Goal: Book appointment/travel/reservation

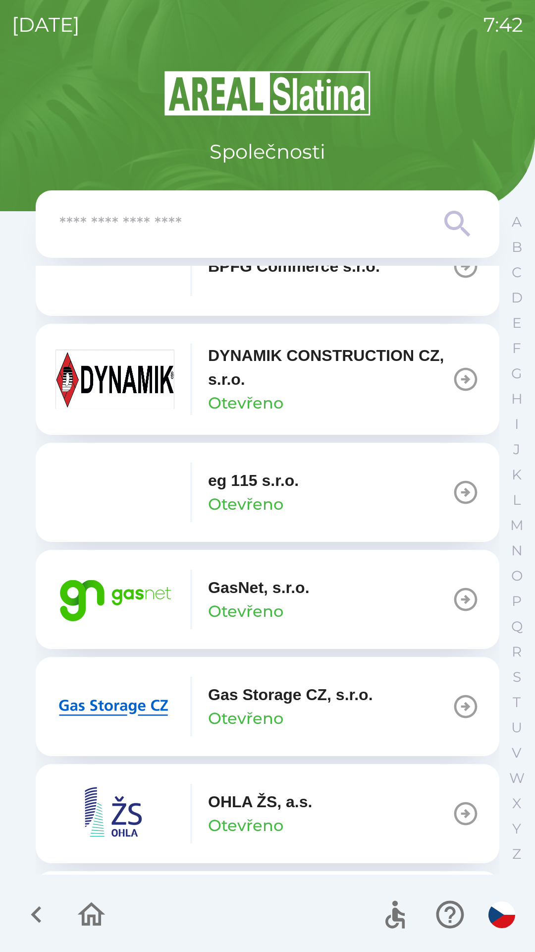
scroll to position [496, 0]
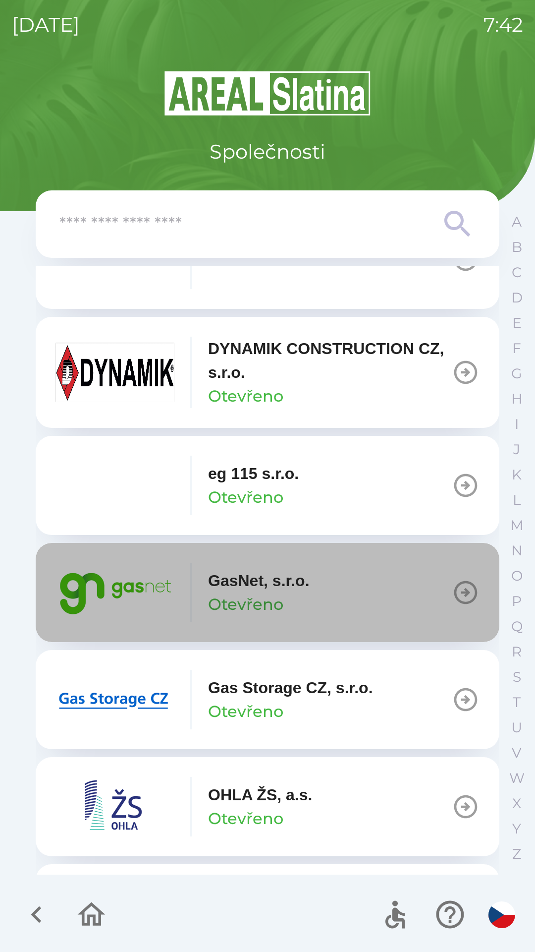
click at [454, 589] on icon "button" at bounding box center [465, 592] width 23 height 23
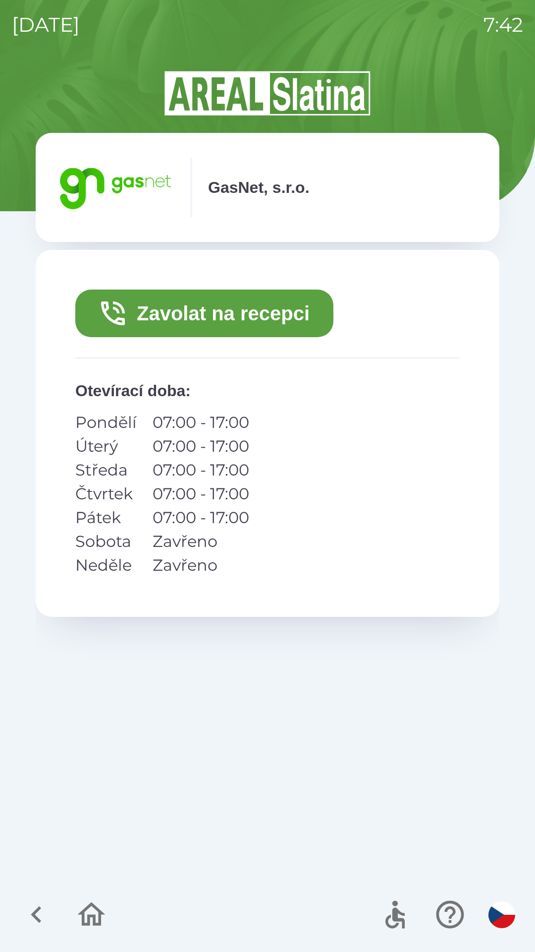
click at [243, 312] on button "Zavolat na recepci" at bounding box center [204, 313] width 258 height 48
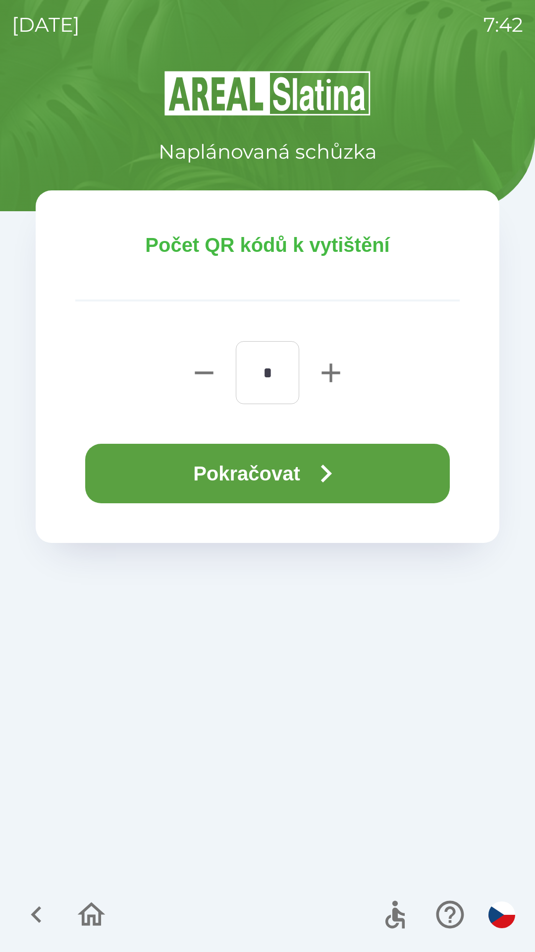
click at [268, 461] on button "Pokračovat" at bounding box center [267, 473] width 365 height 59
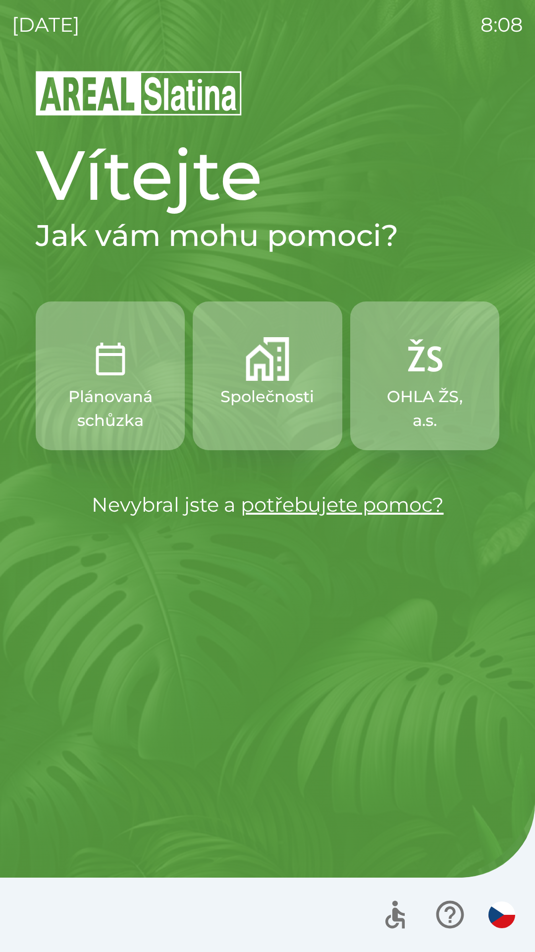
click at [269, 366] on img "button" at bounding box center [268, 359] width 44 height 44
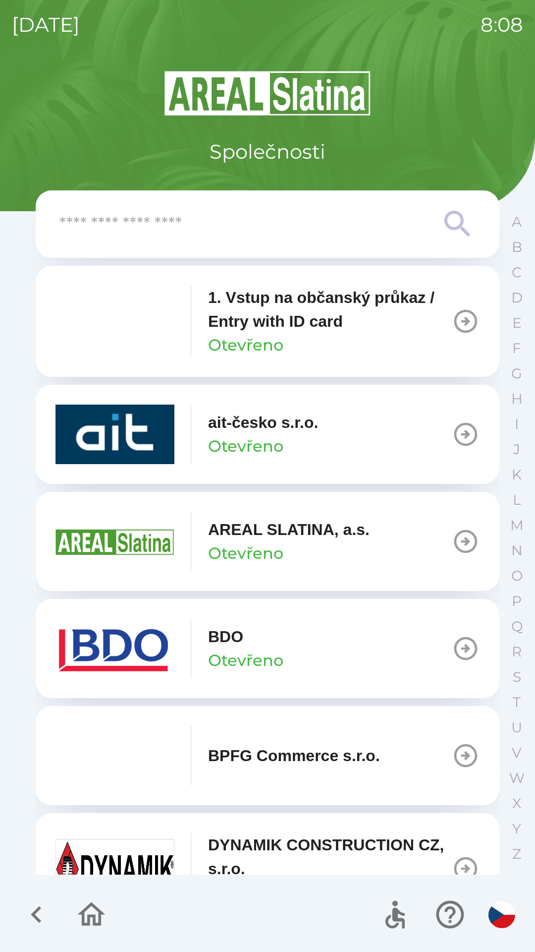
click at [282, 650] on p "Otevřeno" at bounding box center [245, 660] width 75 height 24
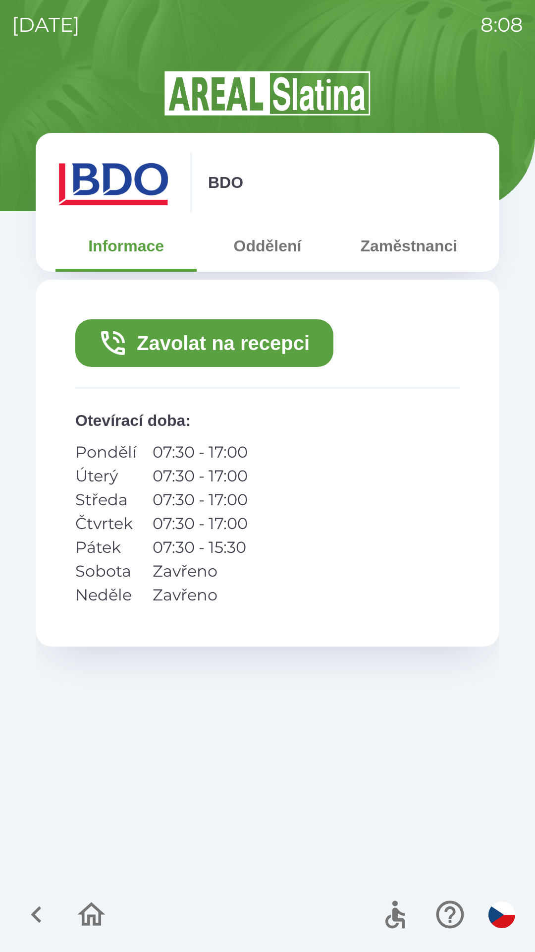
click at [263, 337] on button "Zavolat na recepci" at bounding box center [204, 343] width 258 height 48
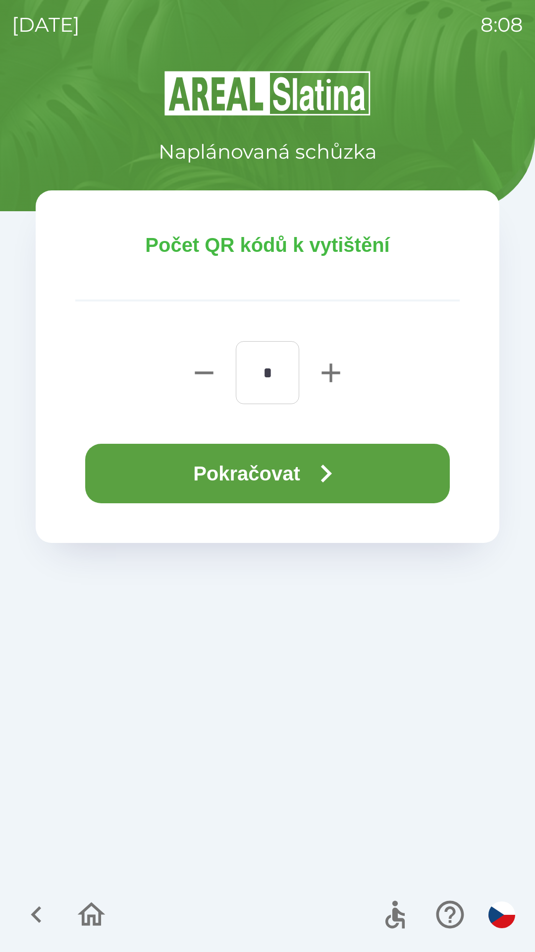
click at [299, 473] on button "Pokračovat" at bounding box center [267, 473] width 365 height 59
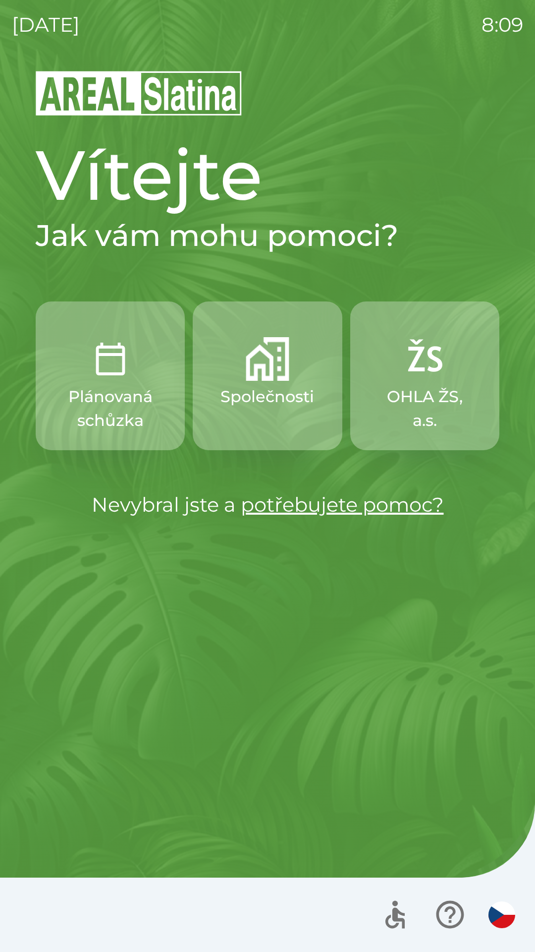
click at [422, 396] on p "OHLA ŽS, a.s." at bounding box center [425, 409] width 102 height 48
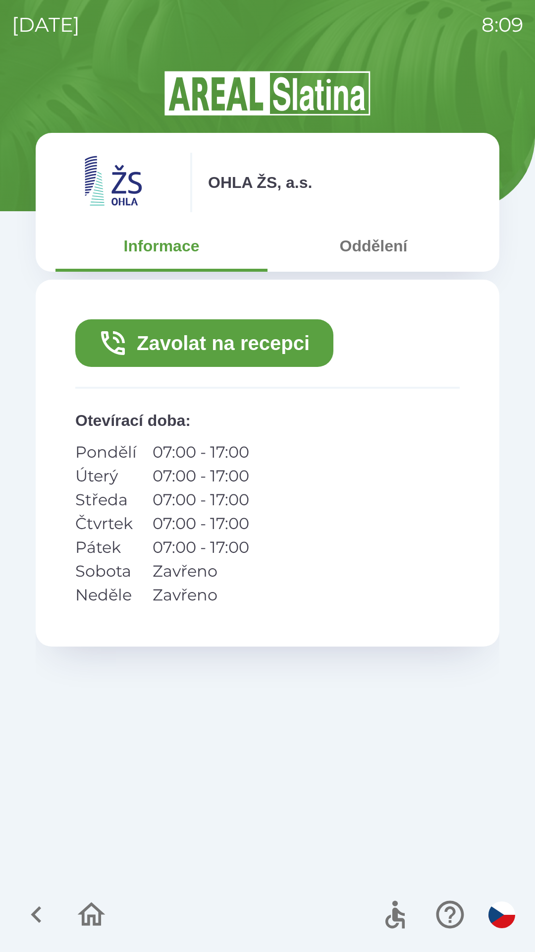
click at [263, 343] on button "Zavolat na recepci" at bounding box center [204, 343] width 258 height 48
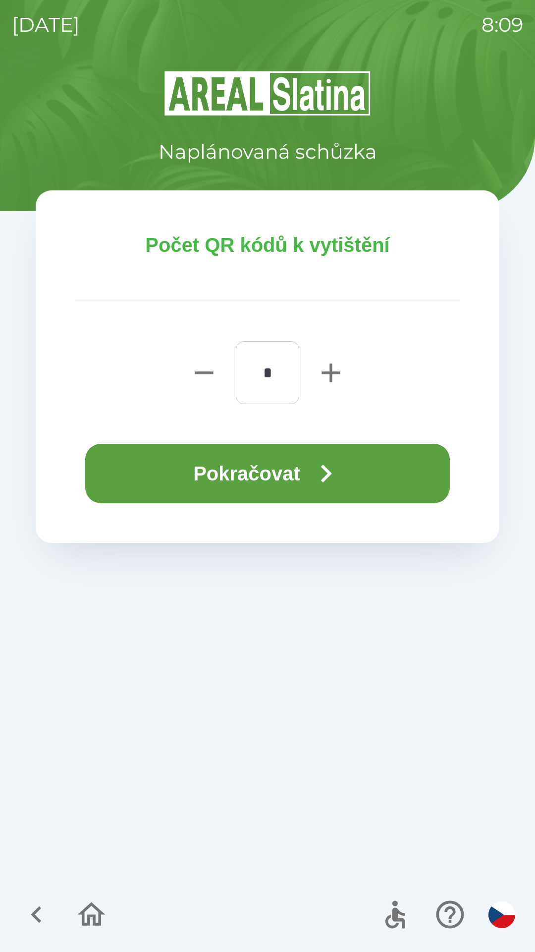
click at [333, 371] on icon "button" at bounding box center [331, 372] width 18 height 18
click at [329, 374] on icon "button" at bounding box center [331, 373] width 32 height 32
click at [331, 373] on icon "button" at bounding box center [331, 372] width 18 height 18
type input "*"
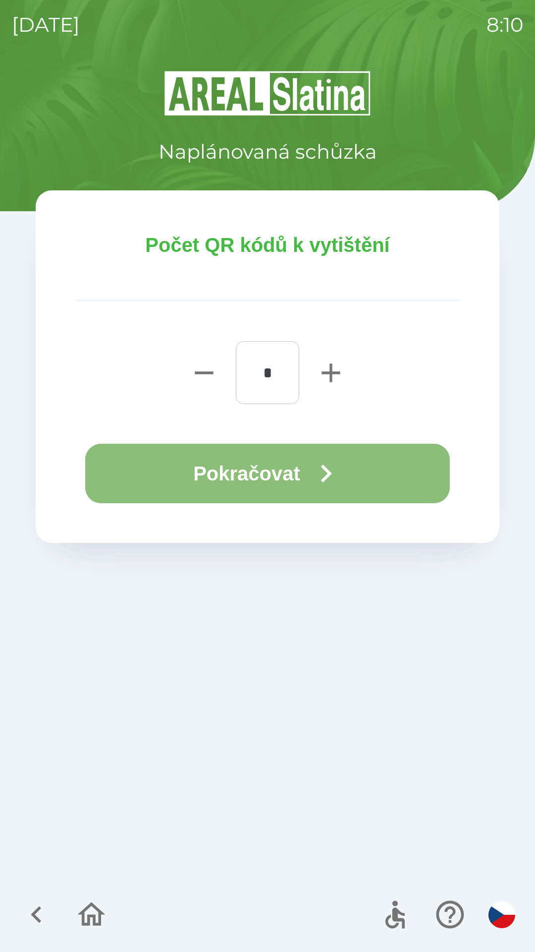
click at [283, 475] on button "Pokračovat" at bounding box center [267, 473] width 365 height 59
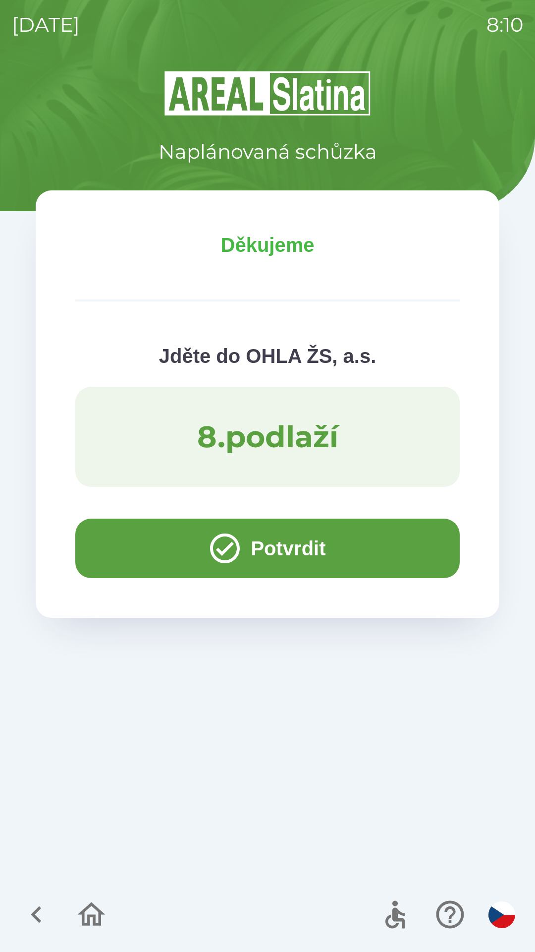
click at [351, 533] on button "Potvrdit" at bounding box center [267, 547] width 385 height 59
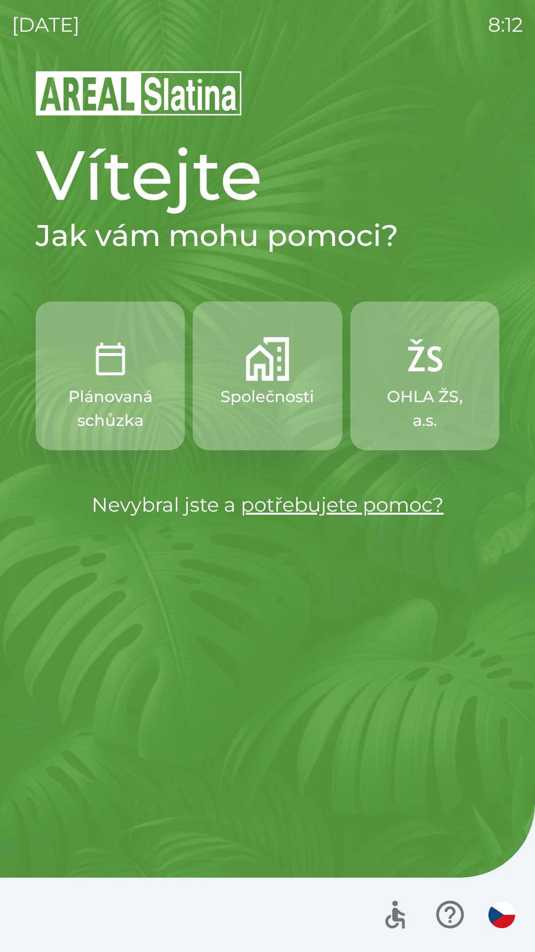
click at [281, 424] on button "Společnosti" at bounding box center [267, 375] width 149 height 149
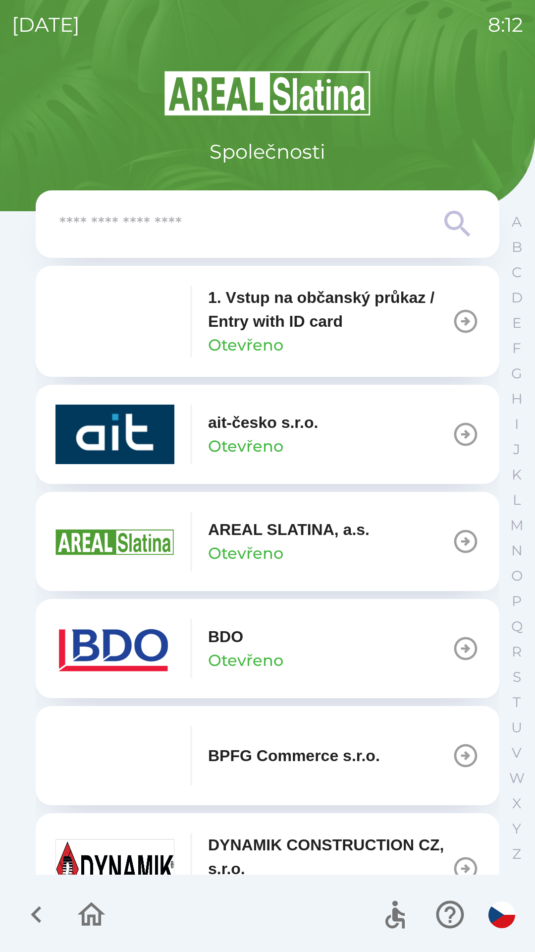
click at [107, 646] on img "button" at bounding box center [115, 648] width 119 height 59
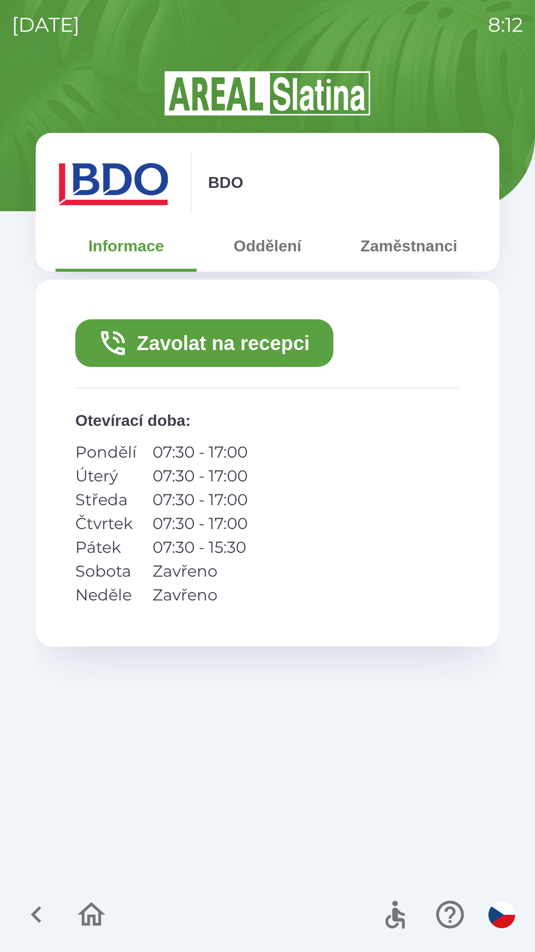
click at [250, 354] on button "Zavolat na recepci" at bounding box center [204, 343] width 258 height 48
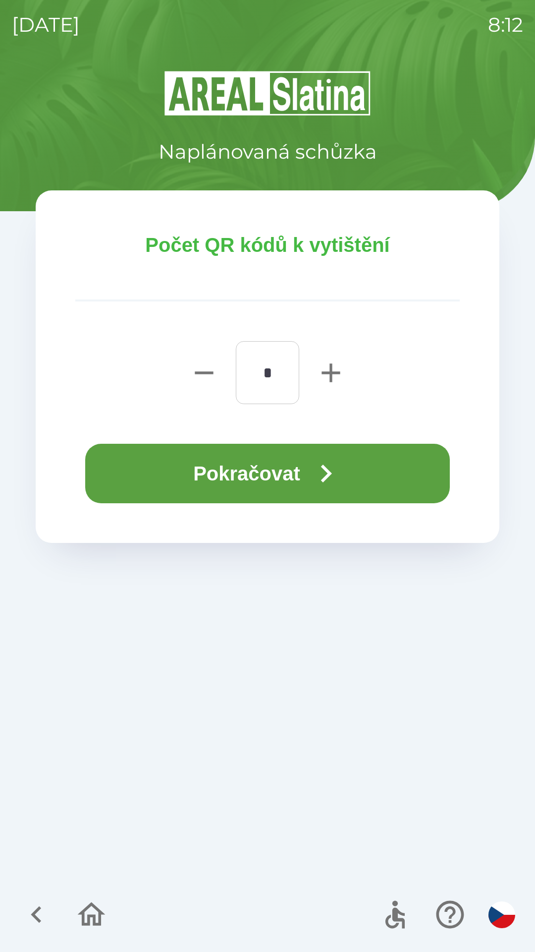
click at [289, 468] on button "Pokračovat" at bounding box center [267, 473] width 365 height 59
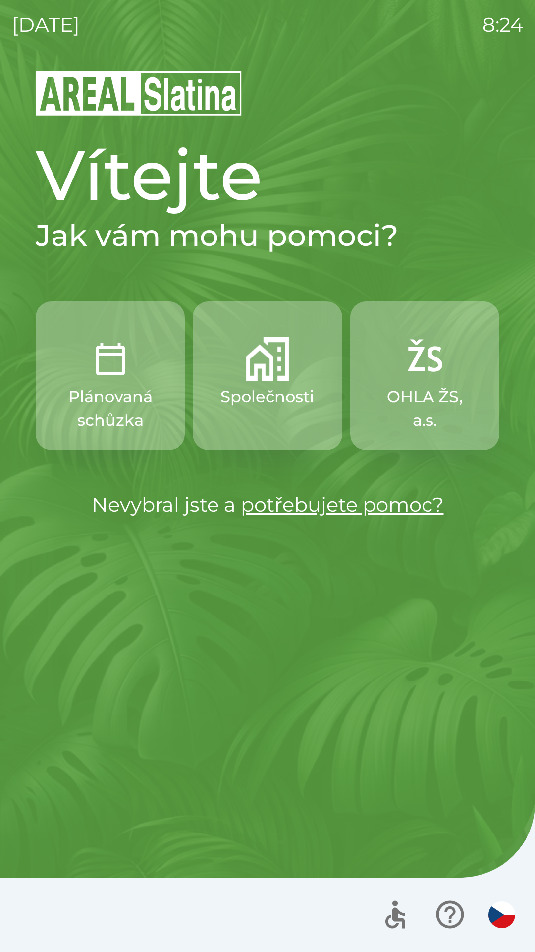
click at [264, 376] on img "button" at bounding box center [268, 359] width 44 height 44
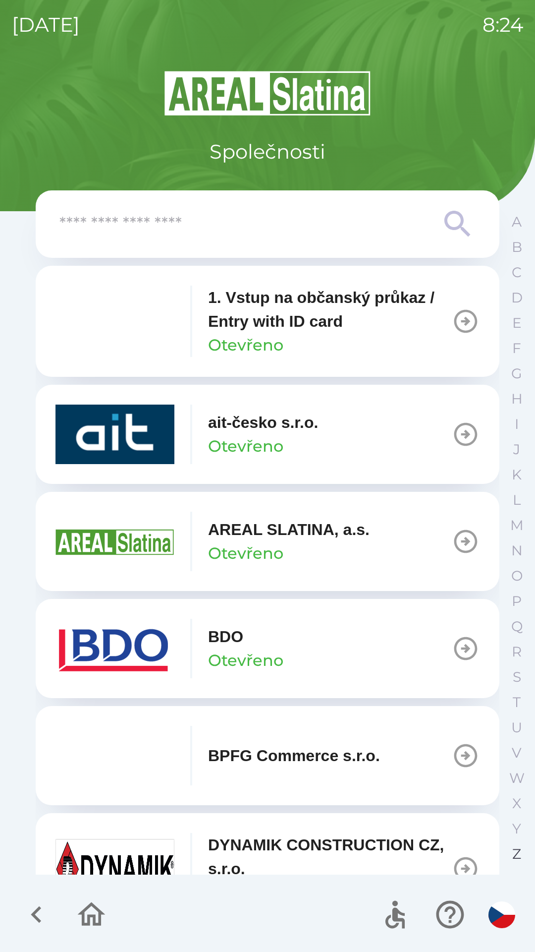
click at [520, 850] on p "Z" at bounding box center [516, 853] width 9 height 17
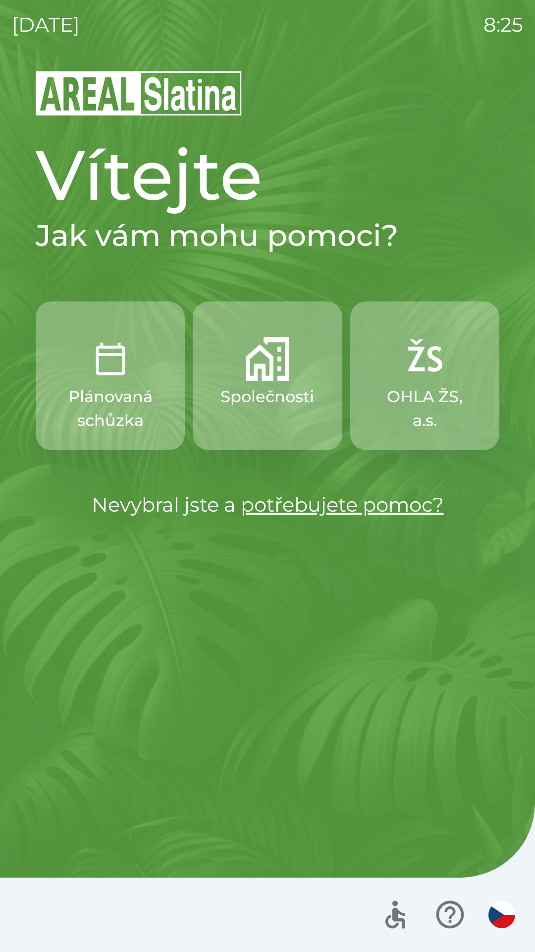
click at [393, 381] on button "OHLA ŽS, a.s." at bounding box center [424, 375] width 149 height 149
click at [445, 401] on p "OHLA ŽS, a.s." at bounding box center [425, 409] width 102 height 48
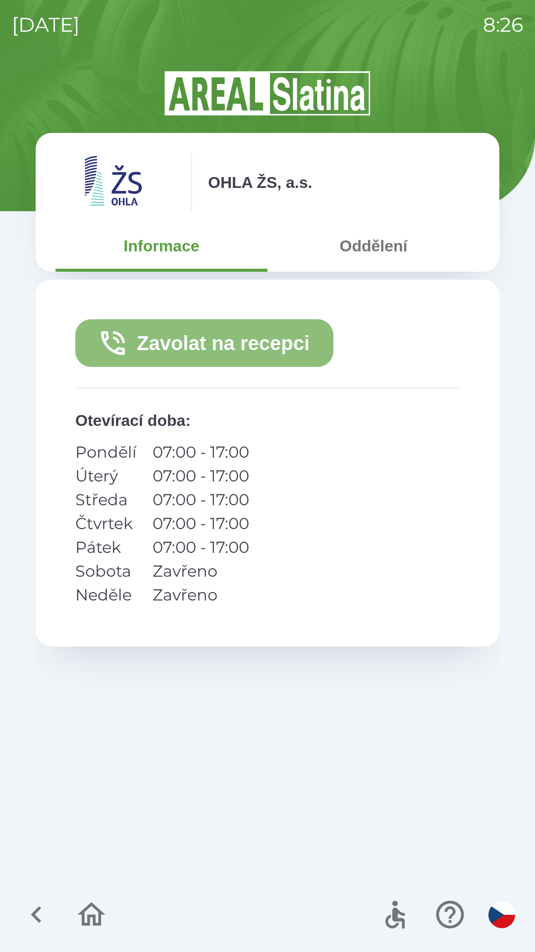
click at [280, 342] on button "Zavolat na recepci" at bounding box center [204, 343] width 258 height 48
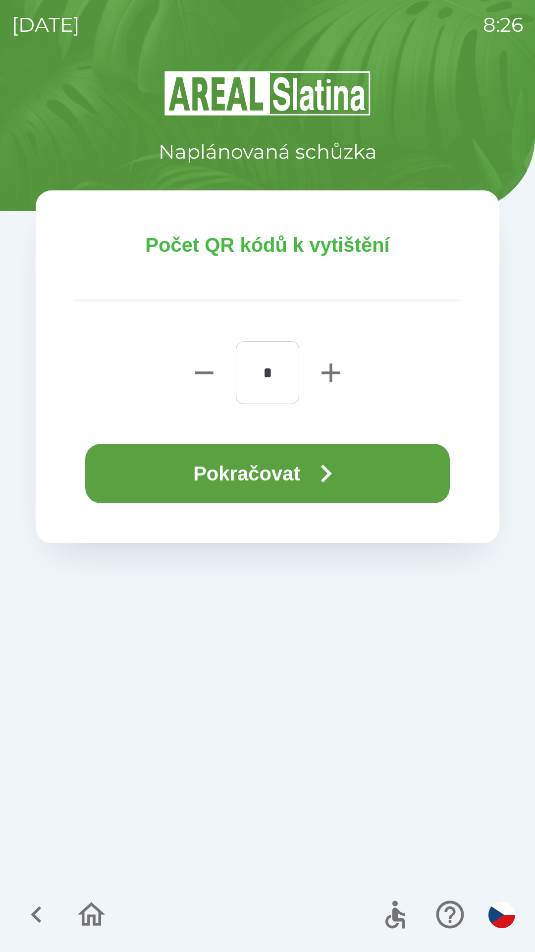
click at [351, 471] on button "Pokračovat" at bounding box center [267, 473] width 365 height 59
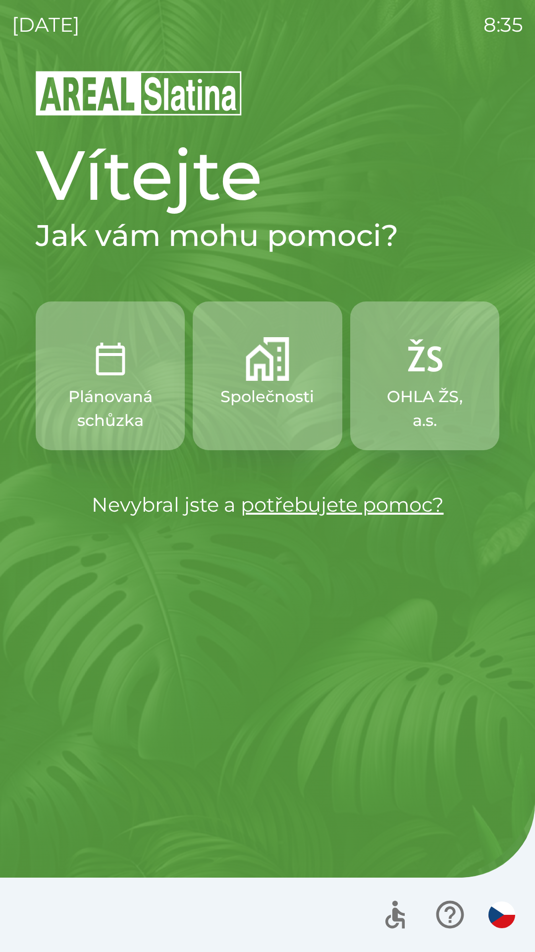
click at [283, 385] on p "Společnosti" at bounding box center [268, 397] width 94 height 24
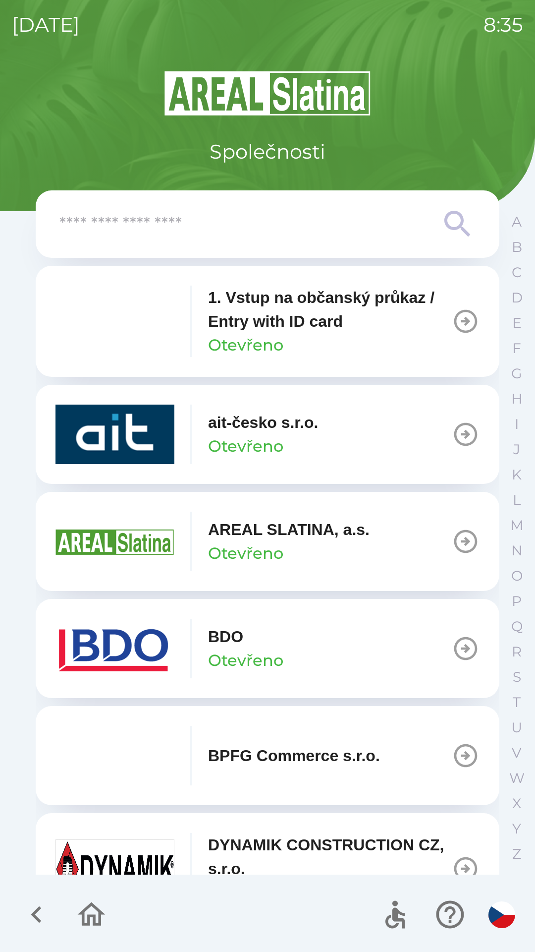
click at [371, 333] on p "1. Vstup na občanský průkaz / Entry with ID card" at bounding box center [330, 309] width 244 height 48
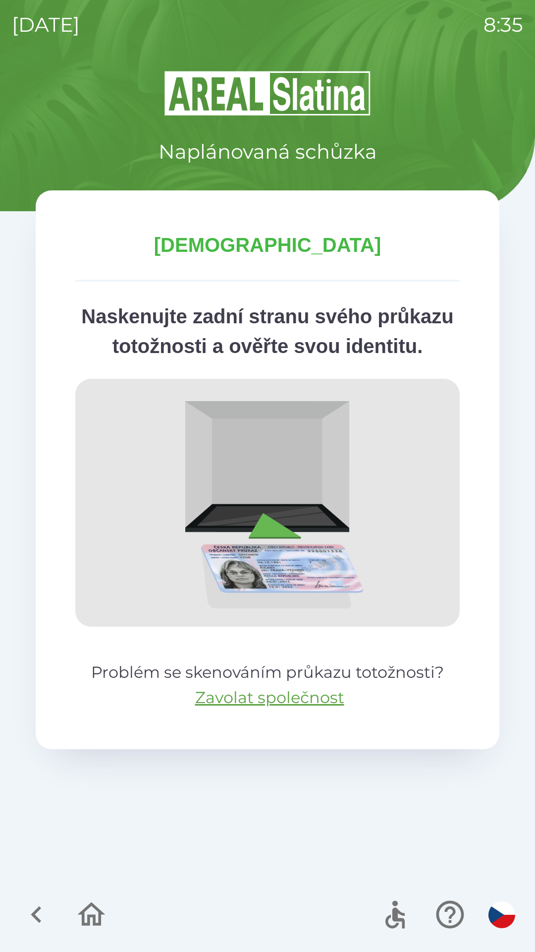
click at [97, 917] on icon "button" at bounding box center [91, 914] width 33 height 33
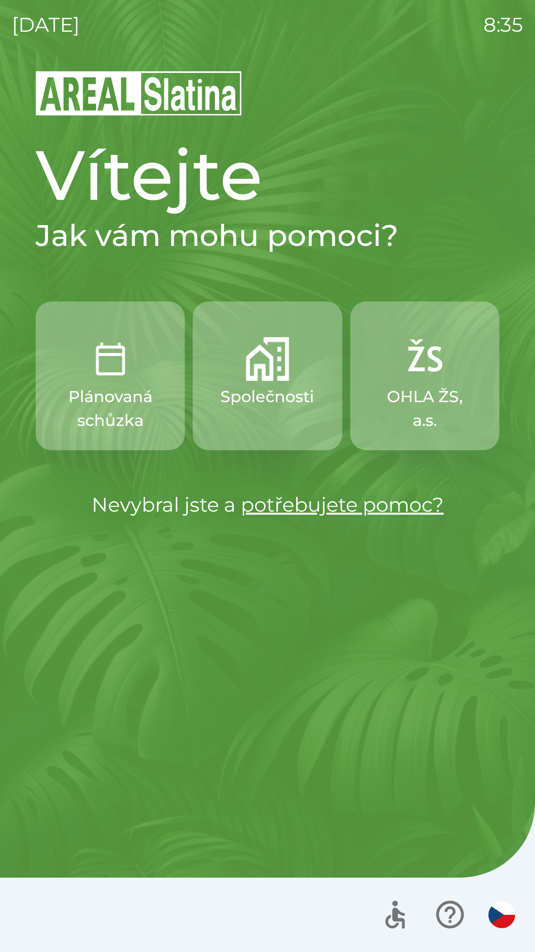
click at [310, 421] on button "Společnosti" at bounding box center [267, 375] width 149 height 149
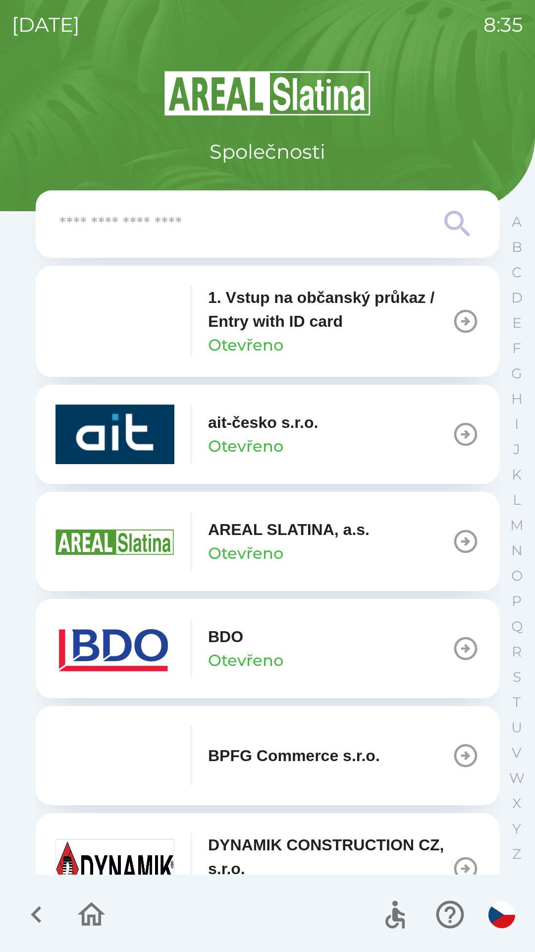
click at [87, 912] on icon "button" at bounding box center [91, 914] width 33 height 33
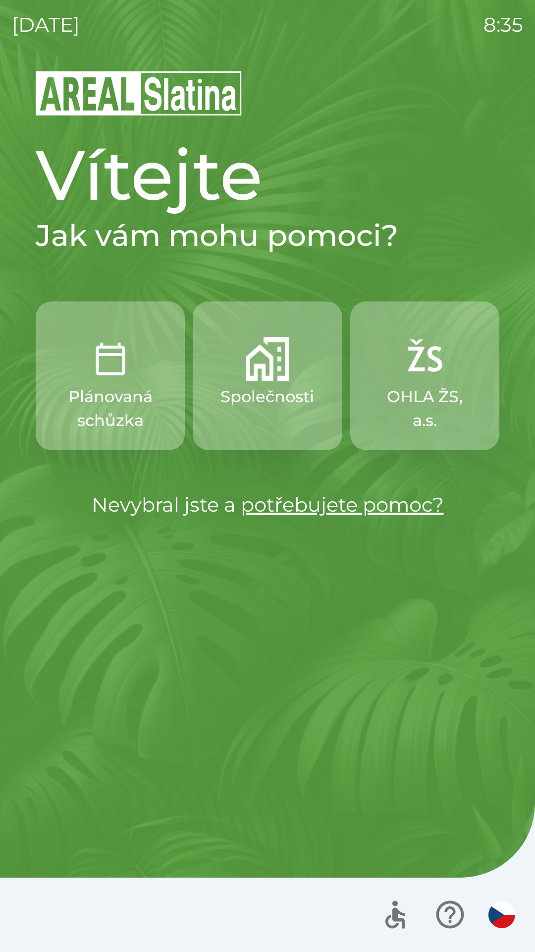
click at [449, 394] on p "OHLA ŽS, a.s." at bounding box center [425, 409] width 102 height 48
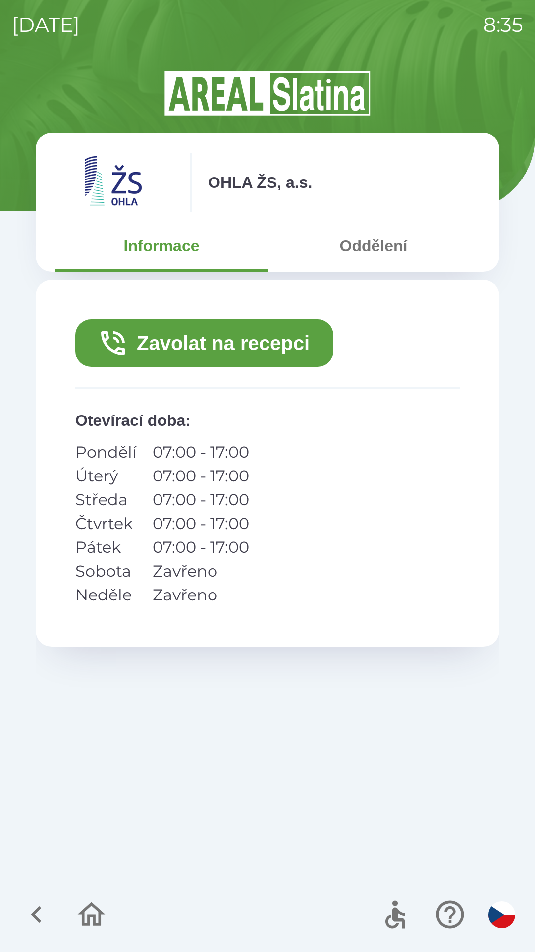
click at [309, 346] on button "Zavolat na recepci" at bounding box center [204, 343] width 258 height 48
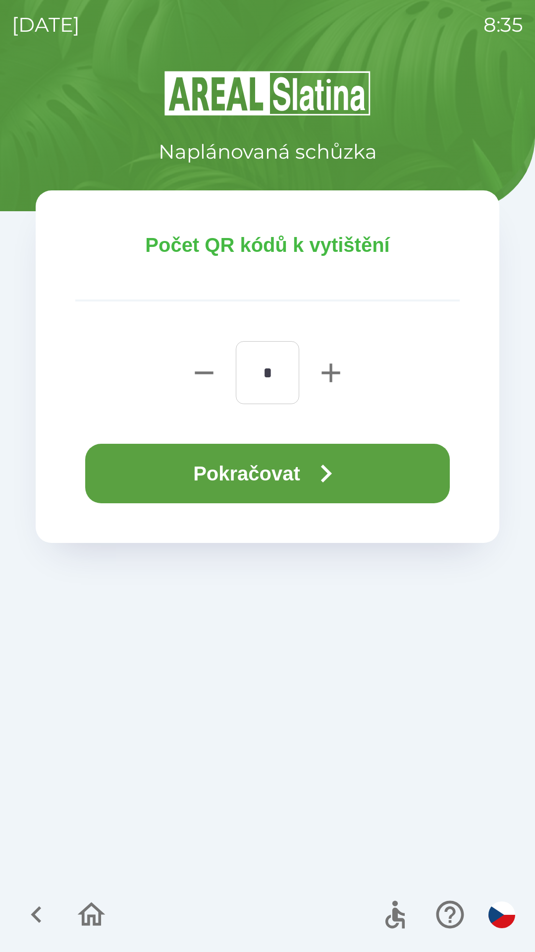
click at [300, 482] on button "Pokračovat" at bounding box center [267, 473] width 365 height 59
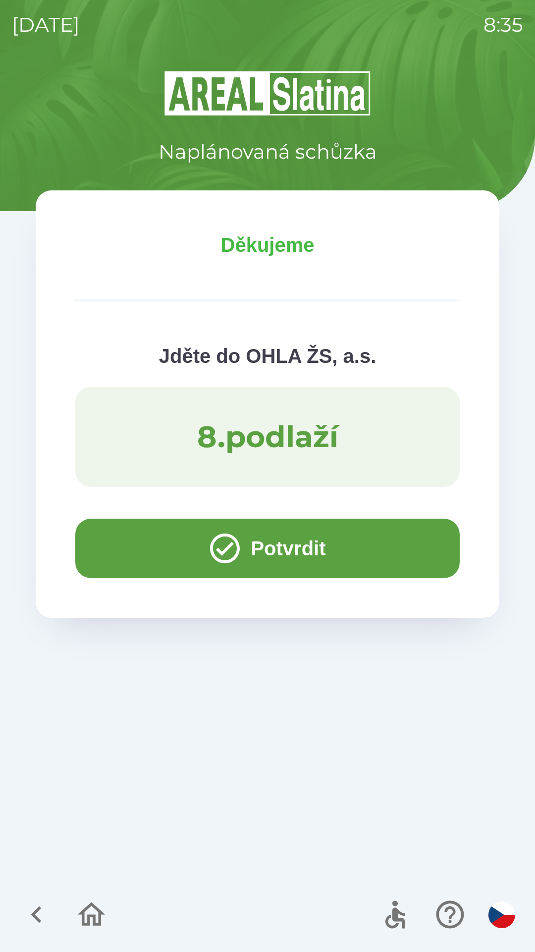
click at [231, 564] on icon "button" at bounding box center [225, 548] width 36 height 36
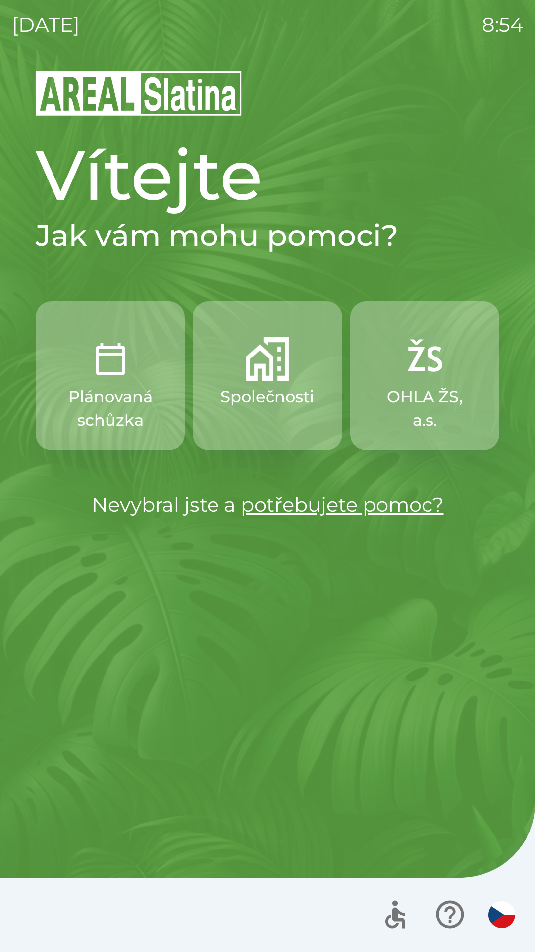
click at [490, 910] on img "button" at bounding box center [502, 914] width 27 height 27
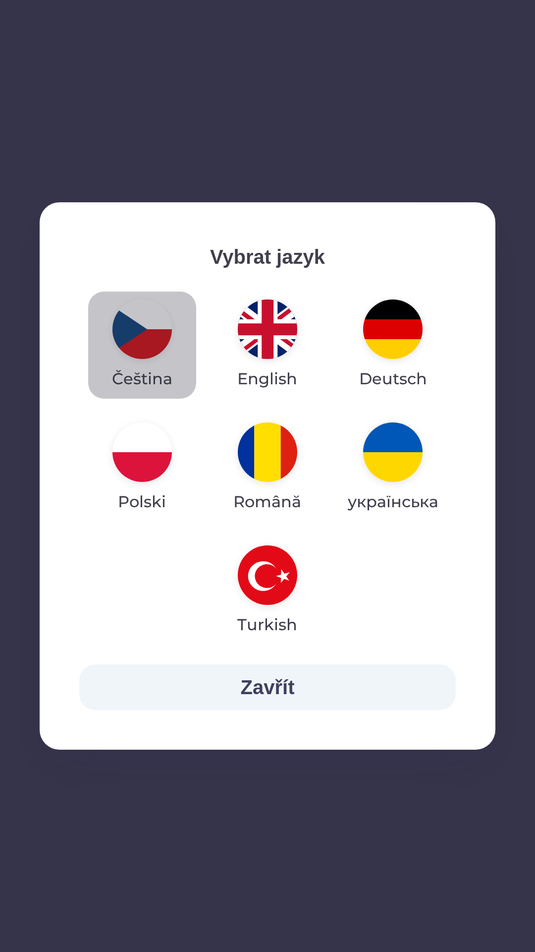
click at [137, 320] on img "button" at bounding box center [142, 328] width 59 height 59
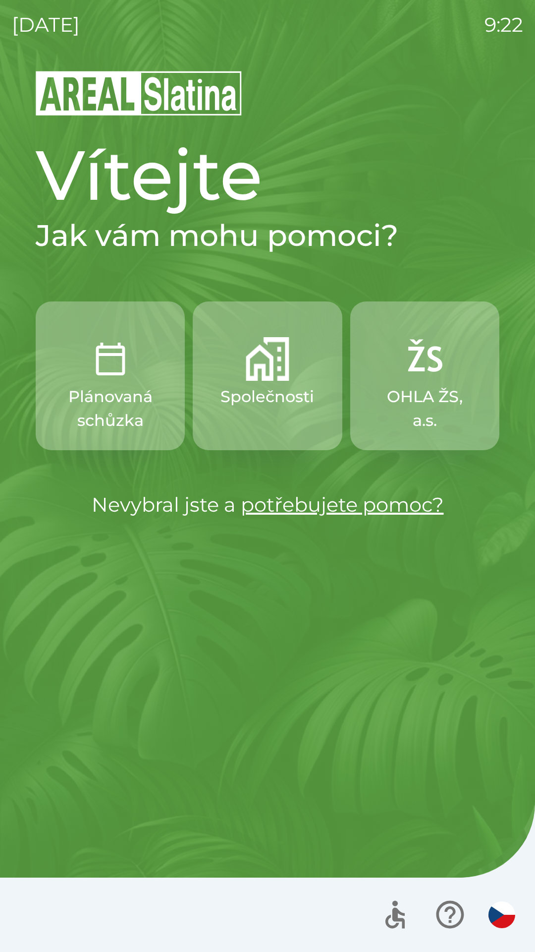
click at [409, 374] on img "button" at bounding box center [425, 359] width 44 height 44
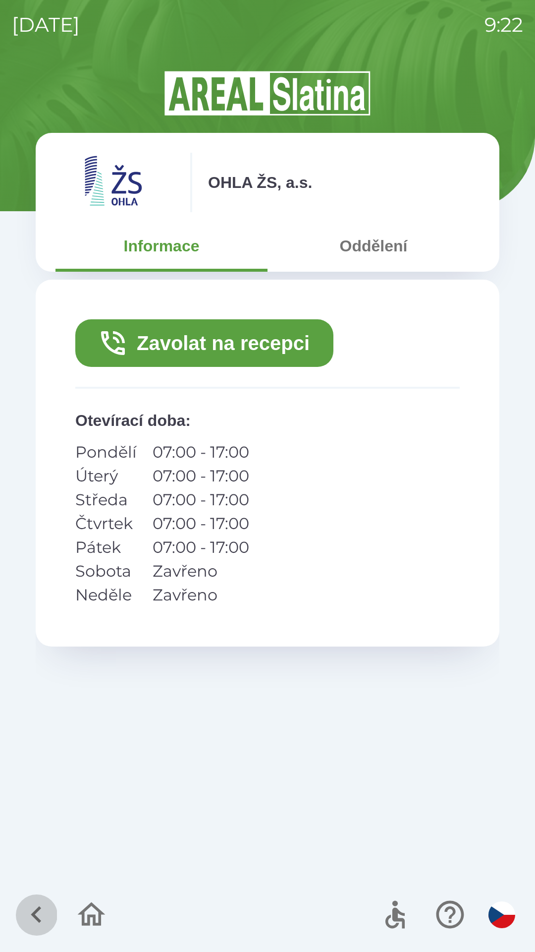
click at [47, 917] on icon "button" at bounding box center [36, 914] width 33 height 33
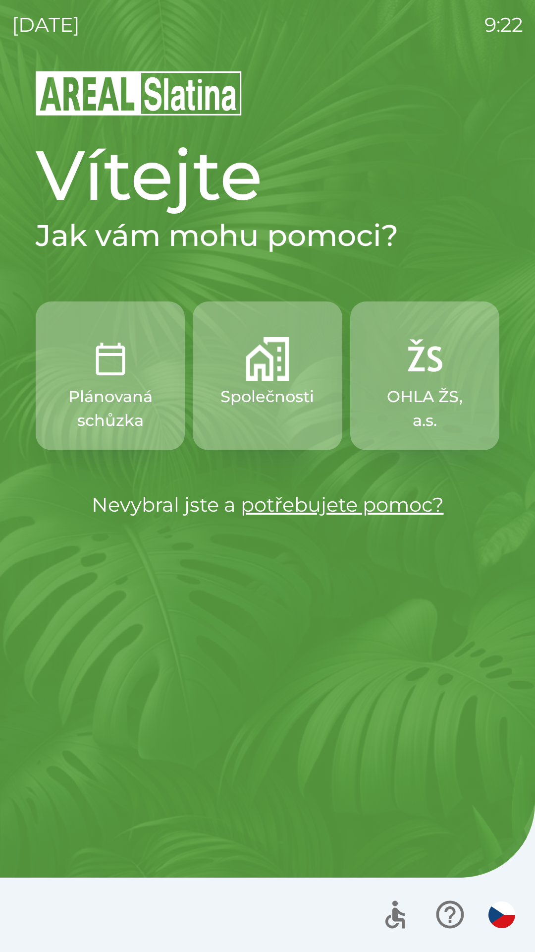
click at [78, 382] on button "Plánovaná schůzka" at bounding box center [110, 375] width 149 height 149
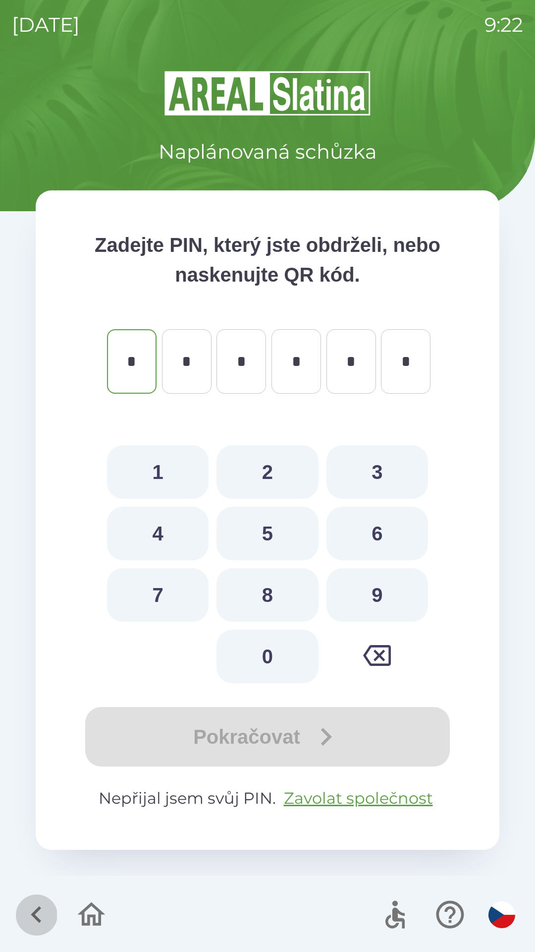
click at [30, 912] on icon "button" at bounding box center [36, 914] width 33 height 33
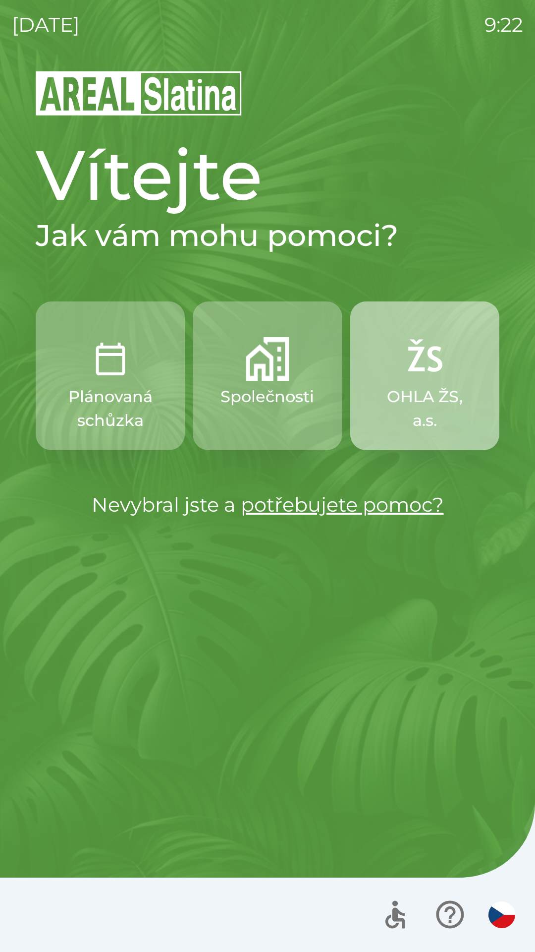
click at [424, 375] on img "button" at bounding box center [425, 359] width 44 height 44
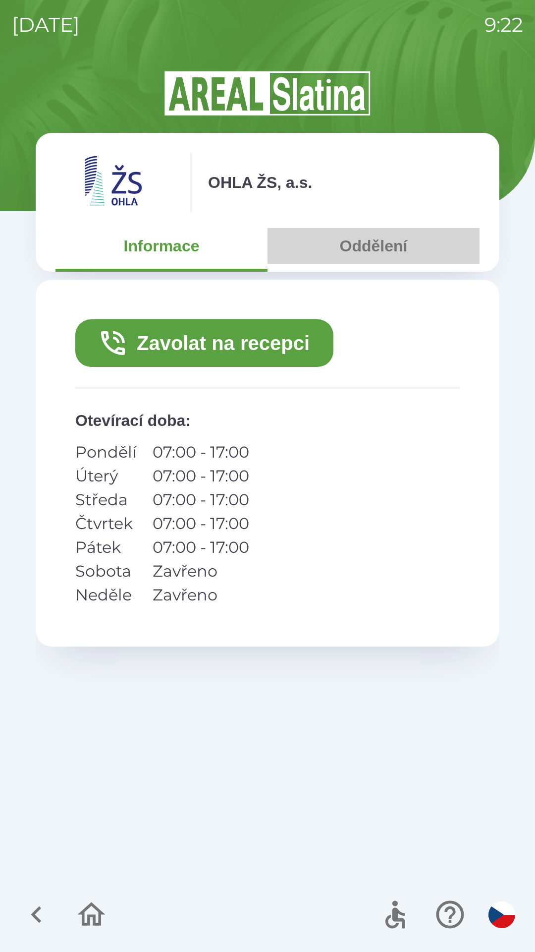
click at [351, 243] on button "Oddělení" at bounding box center [374, 246] width 212 height 36
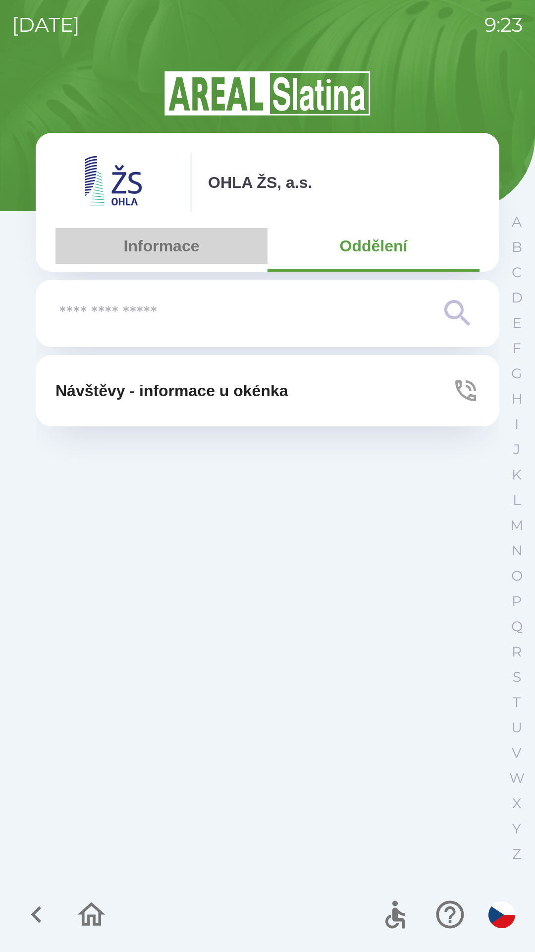
click at [161, 245] on button "Informace" at bounding box center [162, 246] width 212 height 36
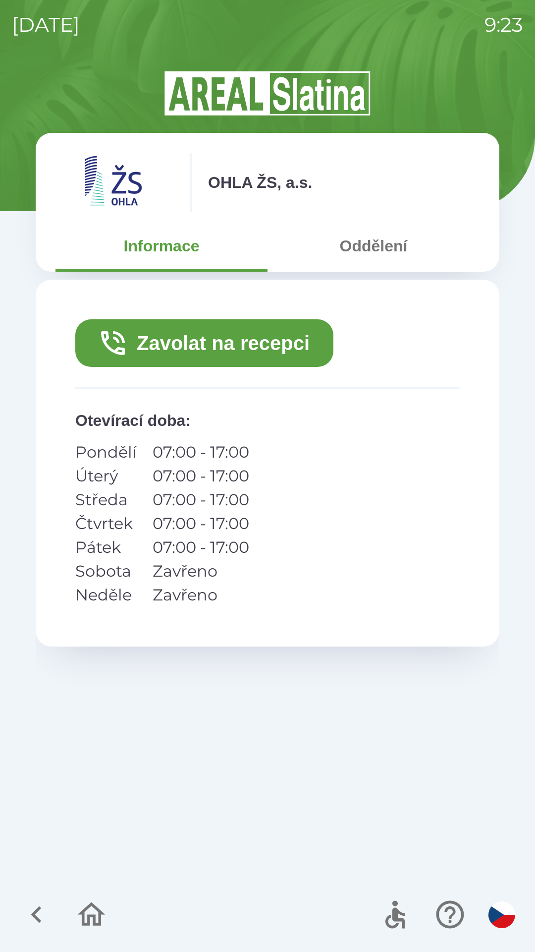
click at [192, 341] on button "Zavolat na recepci" at bounding box center [204, 343] width 258 height 48
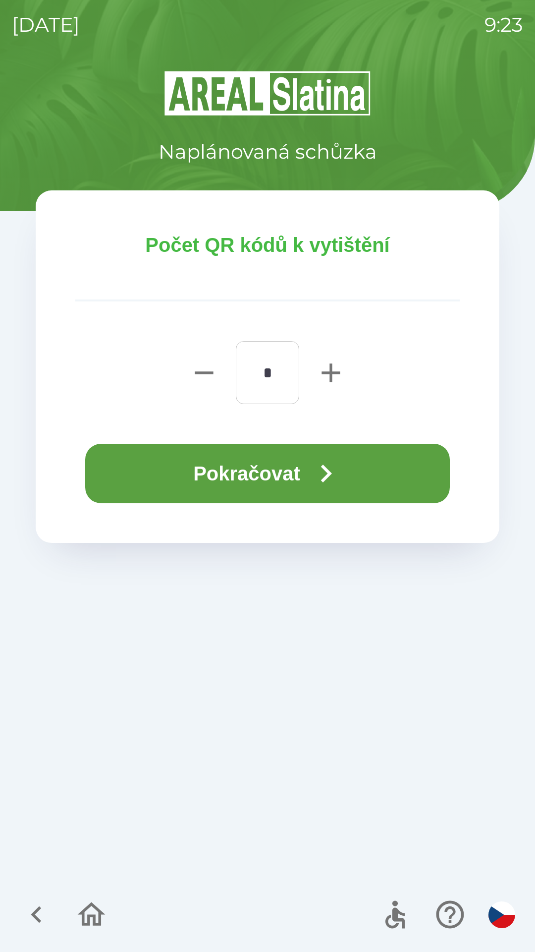
click at [280, 473] on button "Pokračovat" at bounding box center [267, 473] width 365 height 59
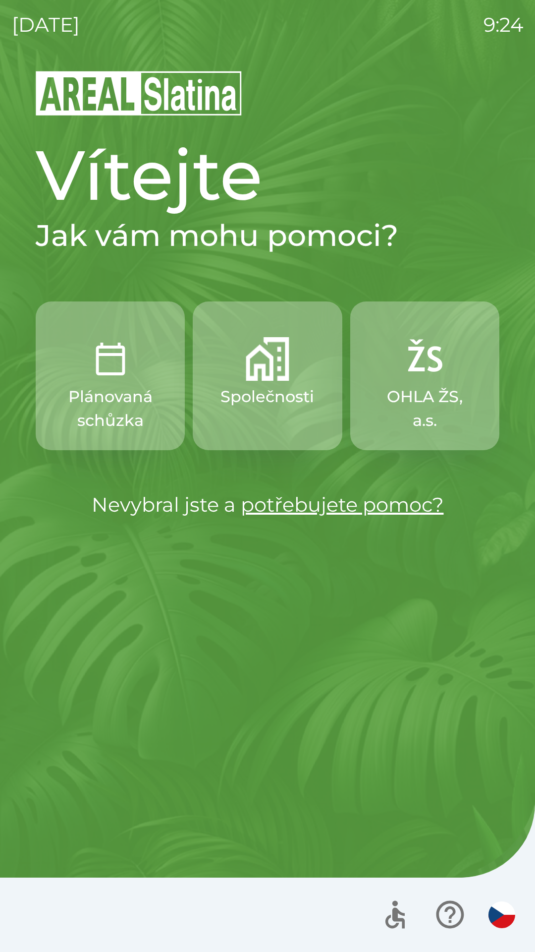
click at [338, 512] on link "potřebujete pomoc?" at bounding box center [342, 504] width 203 height 24
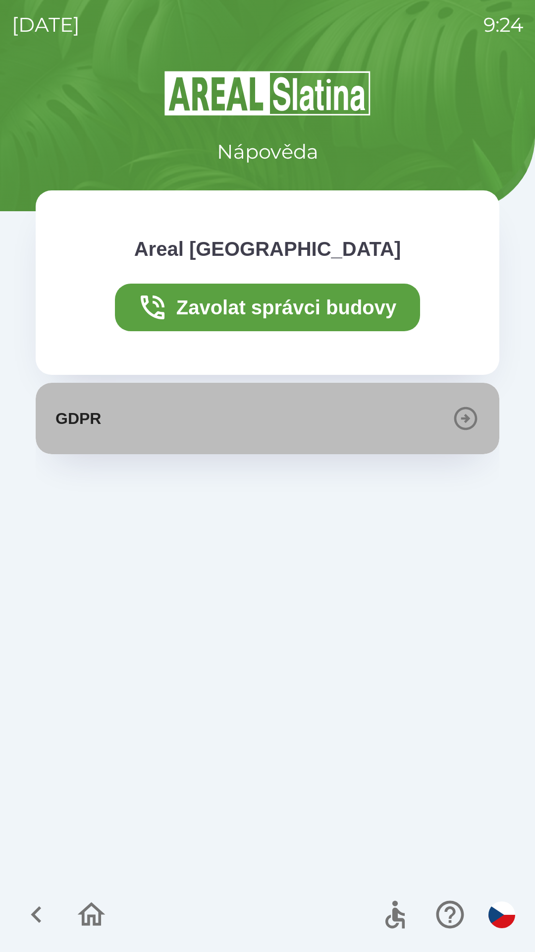
click at [469, 421] on icon "button" at bounding box center [466, 418] width 28 height 28
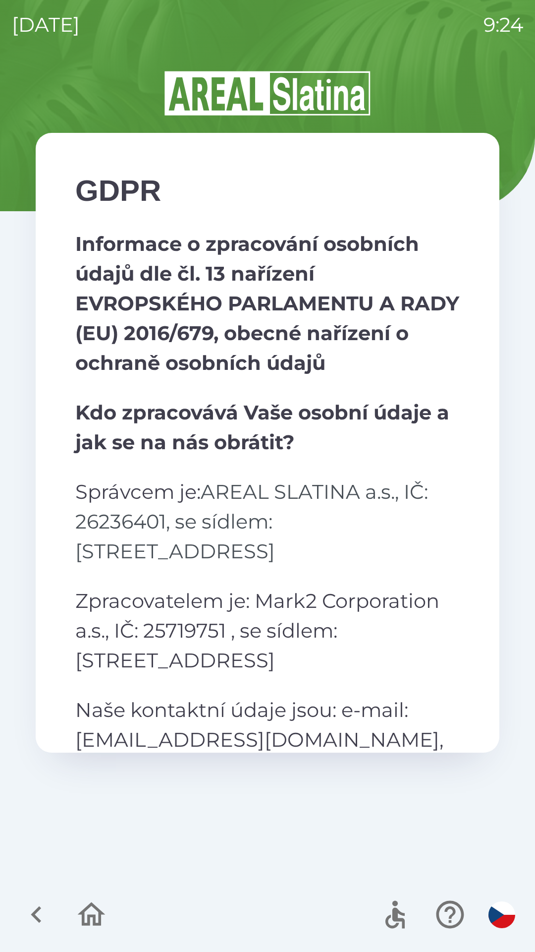
click at [35, 916] on icon "button" at bounding box center [36, 914] width 10 height 17
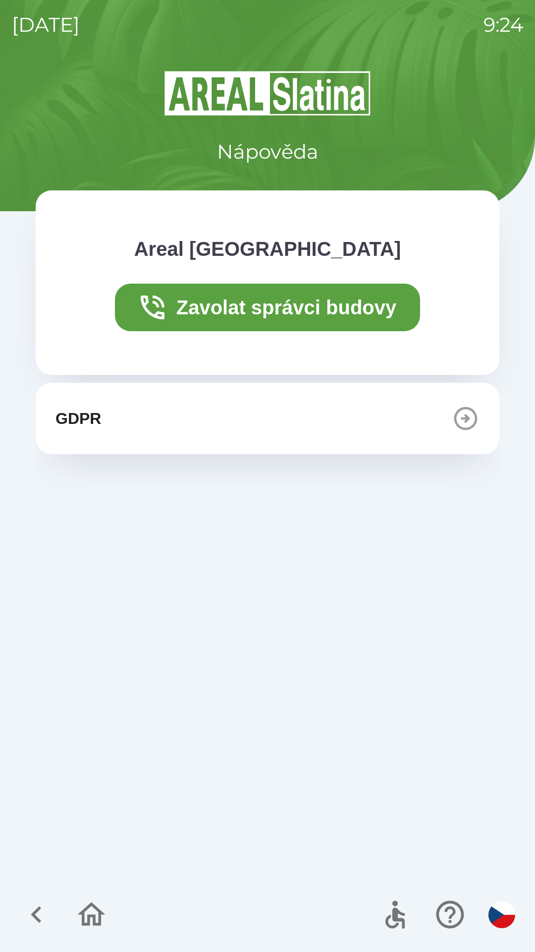
click at [40, 909] on icon "button" at bounding box center [36, 914] width 33 height 33
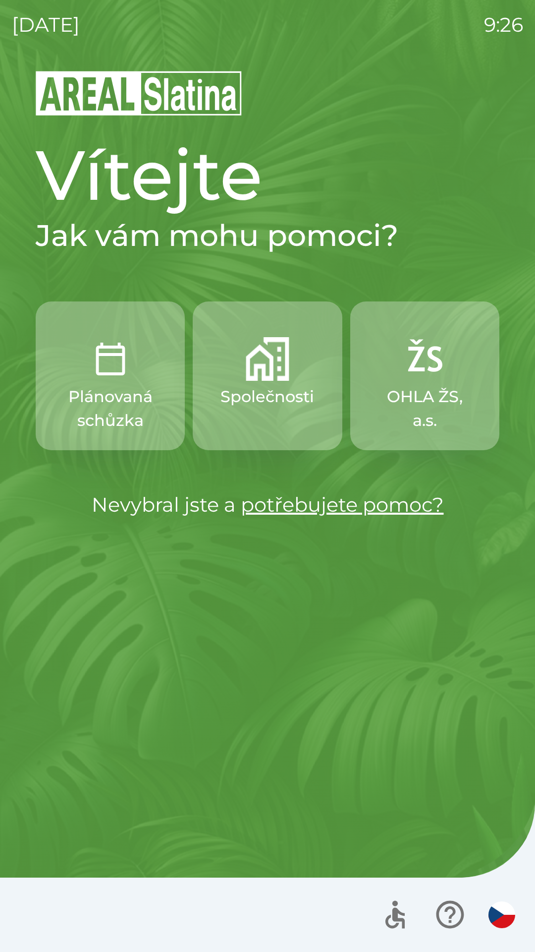
click at [408, 385] on p "OHLA ŽS, a.s." at bounding box center [425, 409] width 102 height 48
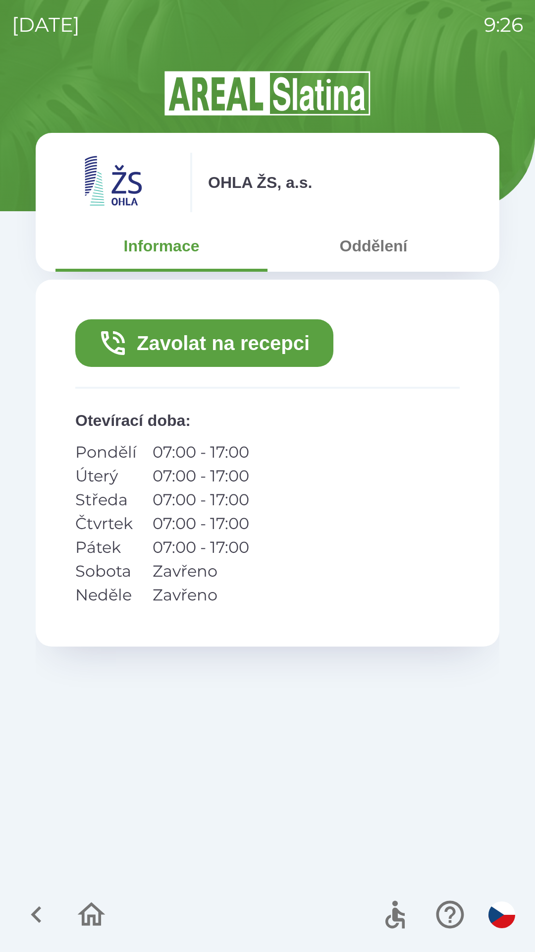
click at [30, 913] on icon "button" at bounding box center [36, 914] width 33 height 33
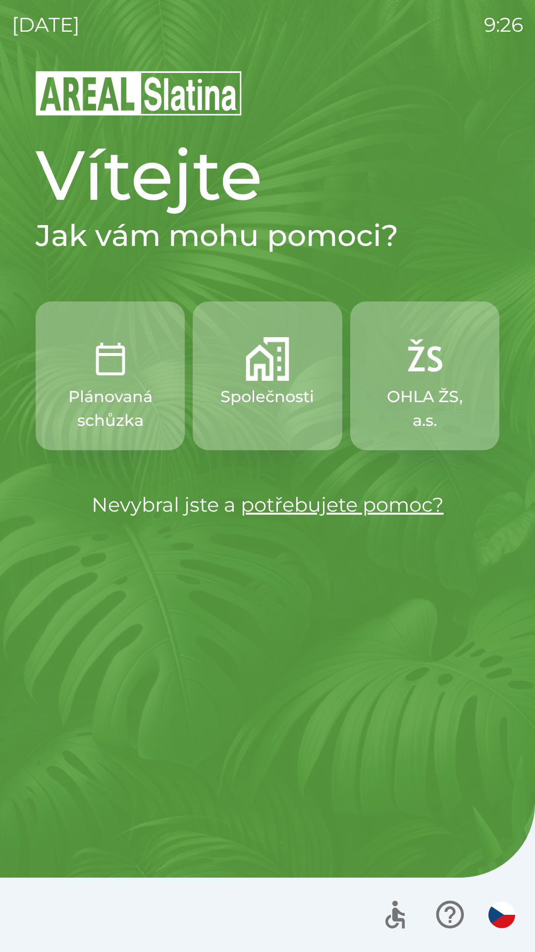
click at [283, 417] on button "Společnosti" at bounding box center [267, 375] width 149 height 149
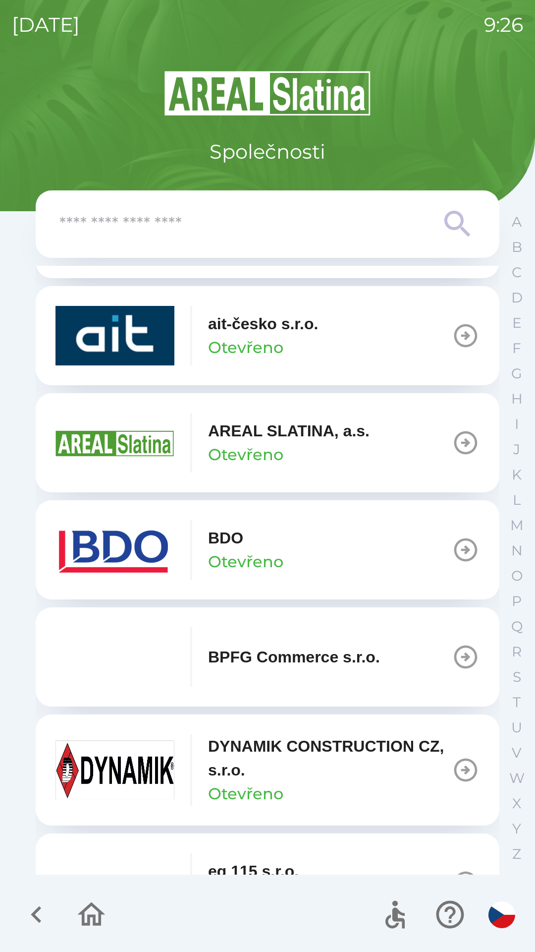
scroll to position [100, 0]
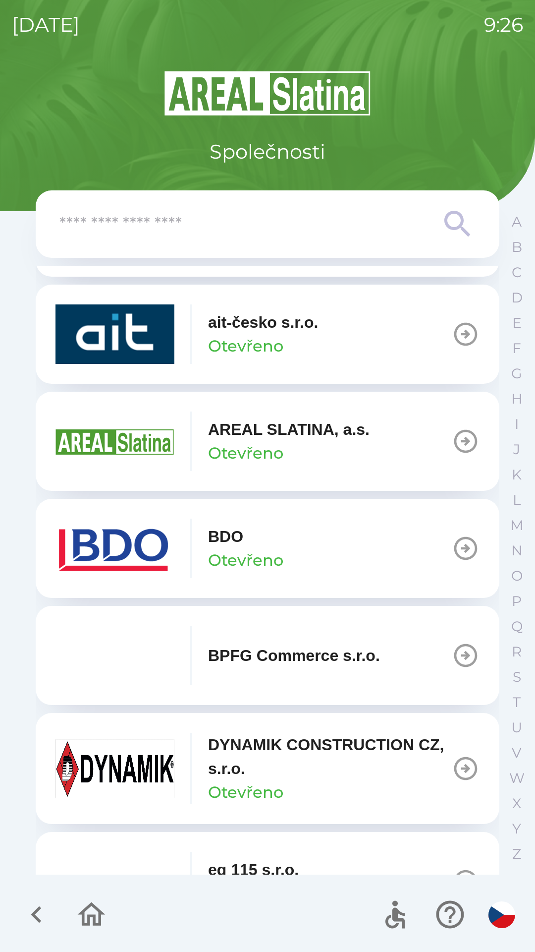
click at [459, 442] on icon "button" at bounding box center [465, 441] width 23 height 23
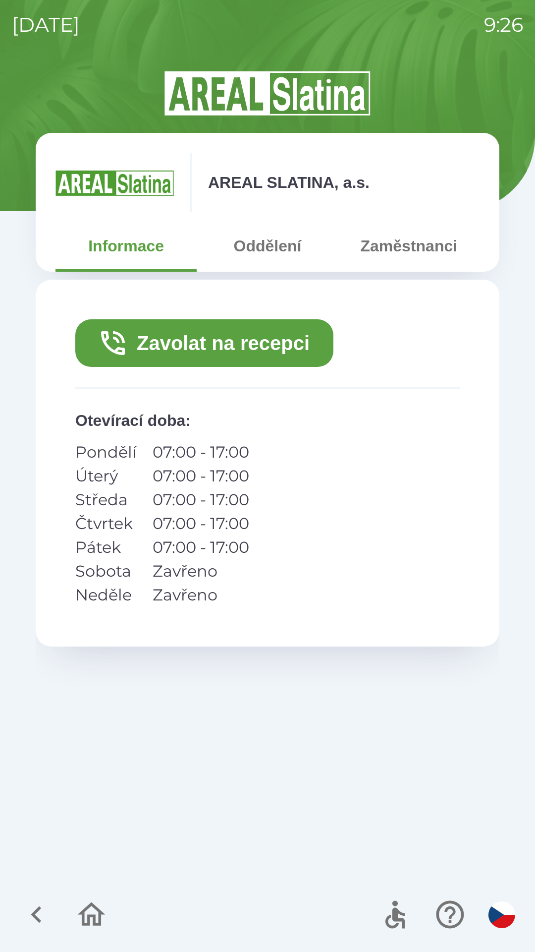
click at [273, 354] on button "Zavolat na recepci" at bounding box center [204, 343] width 258 height 48
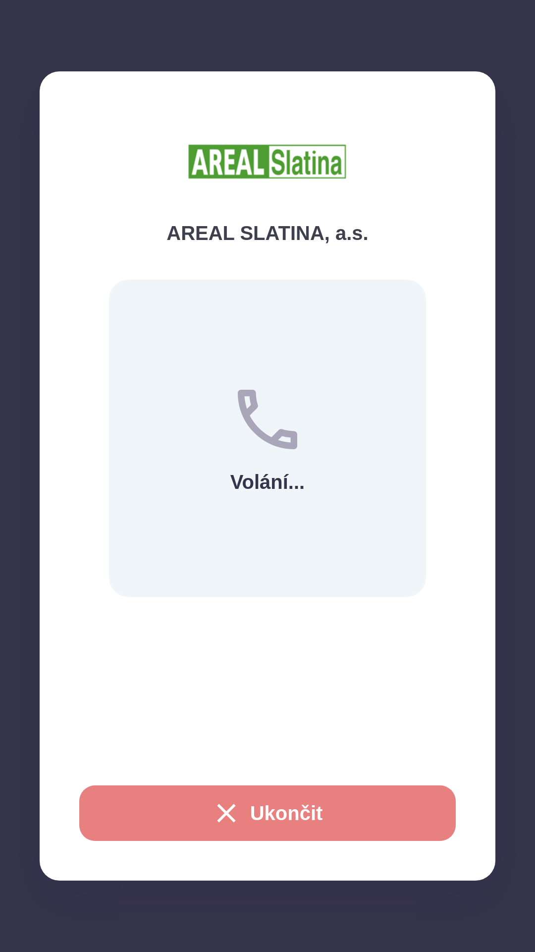
click at [280, 816] on button "Ukončit" at bounding box center [267, 813] width 377 height 56
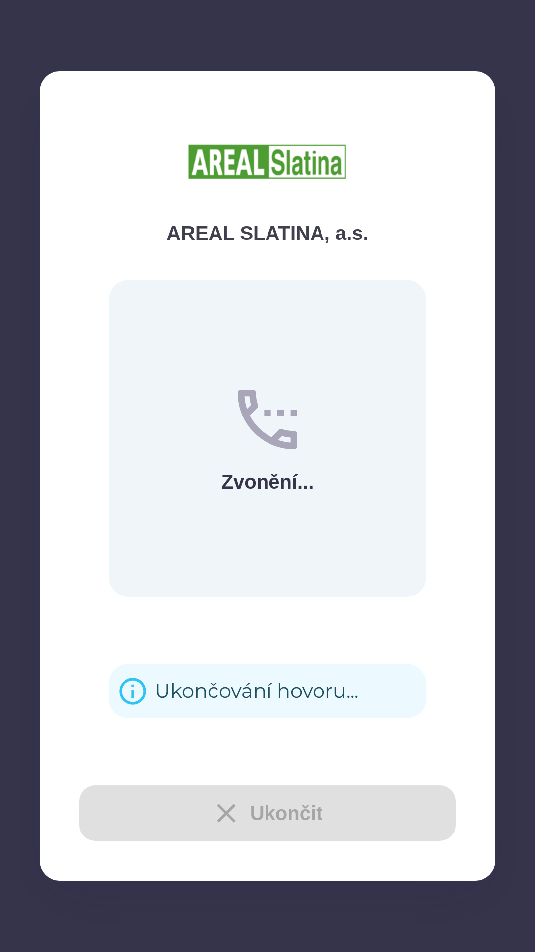
click at [298, 797] on div "Ukončit" at bounding box center [267, 813] width 377 height 56
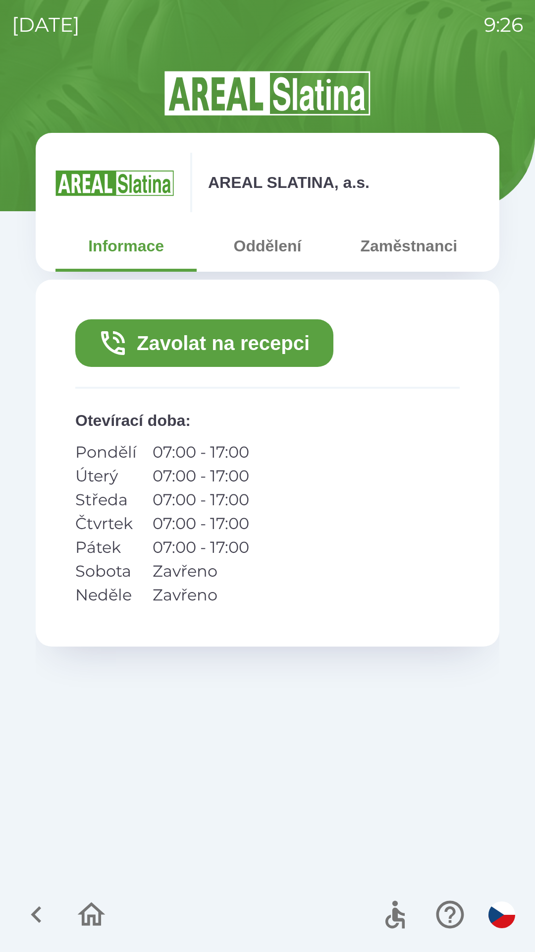
click at [260, 254] on button "Oddělení" at bounding box center [267, 246] width 141 height 36
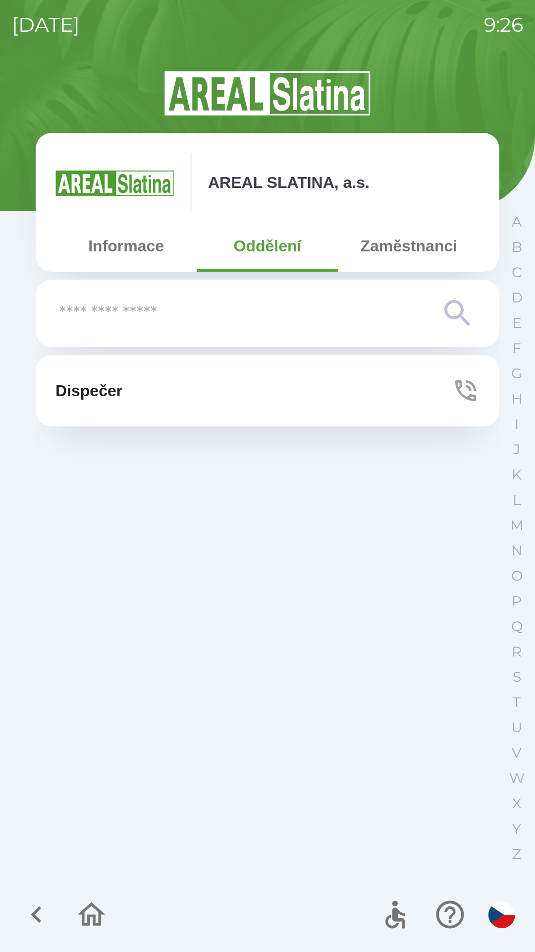
click at [408, 252] on button "Zaměstnanci" at bounding box center [408, 246] width 141 height 36
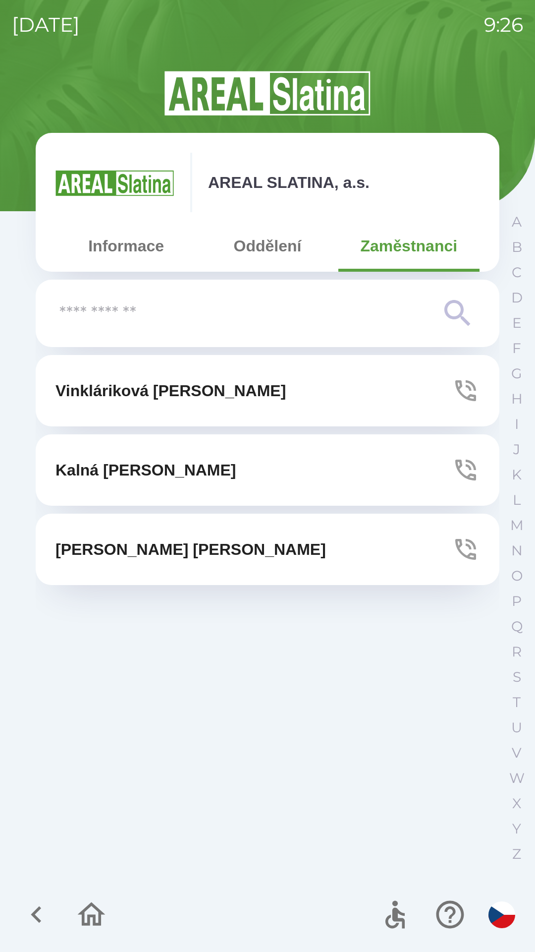
click at [501, 908] on img "button" at bounding box center [502, 914] width 27 height 27
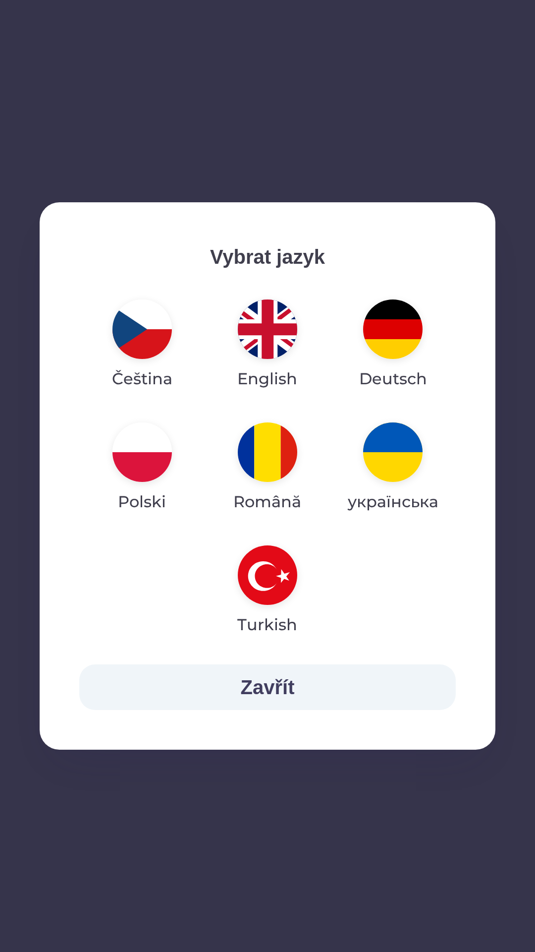
click at [271, 583] on img "button" at bounding box center [267, 574] width 59 height 59
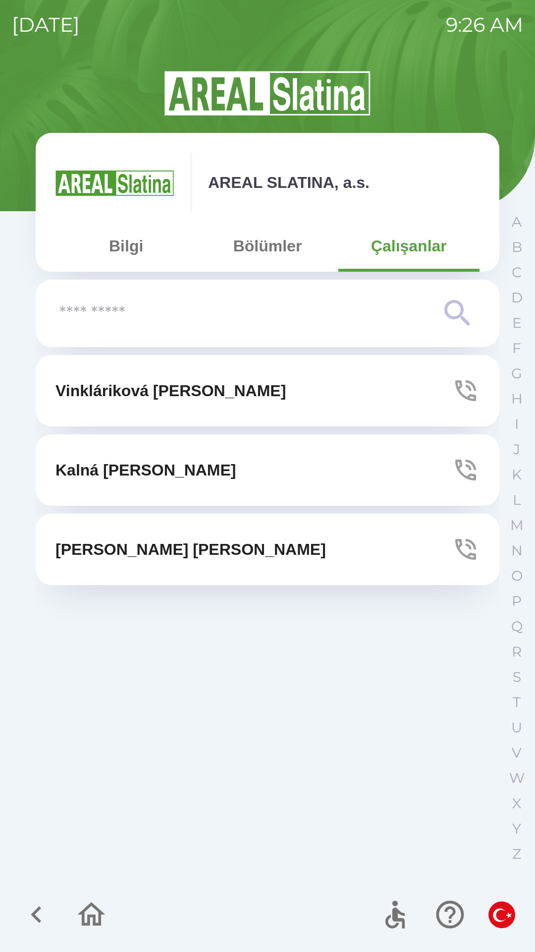
click at [264, 262] on button "Bölümler" at bounding box center [267, 246] width 141 height 36
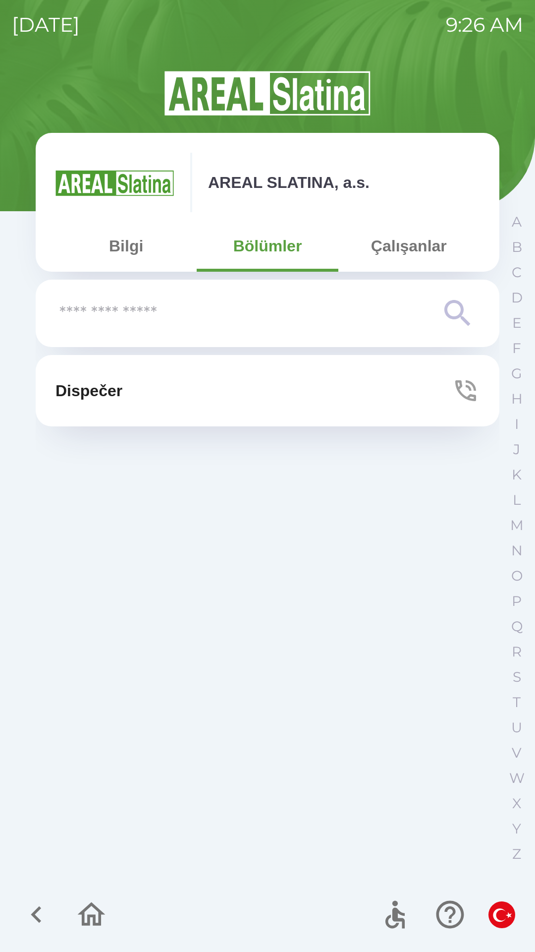
click at [137, 242] on button "Bilgi" at bounding box center [126, 246] width 141 height 36
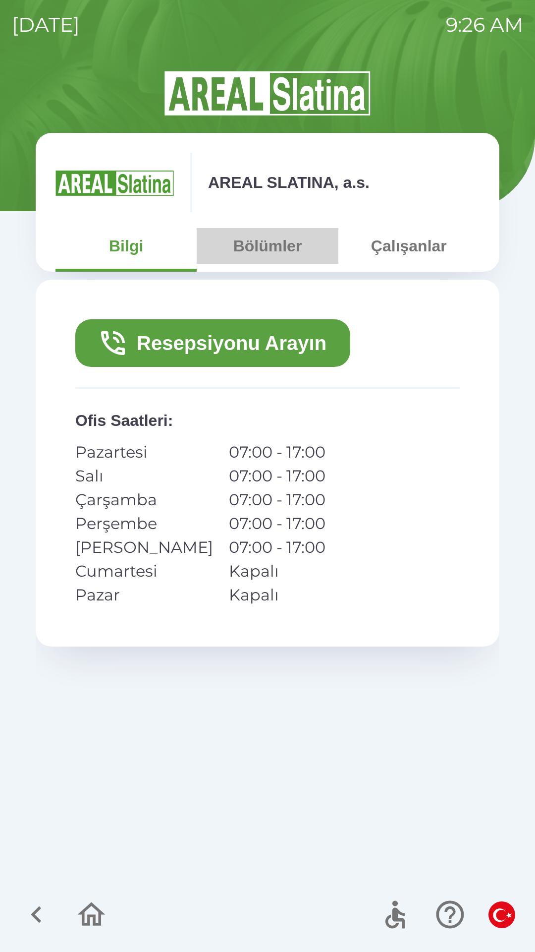
click at [270, 251] on button "Bölümler" at bounding box center [267, 246] width 141 height 36
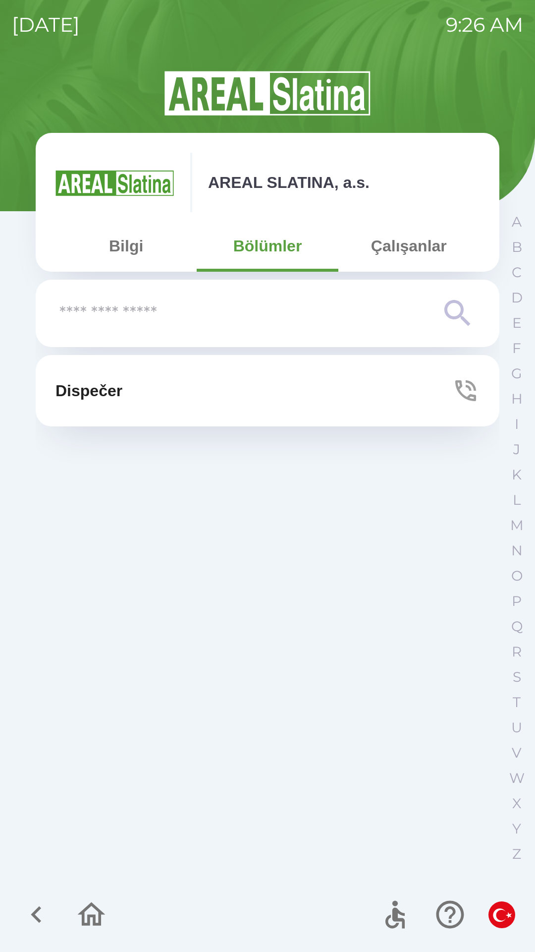
click at [362, 395] on button "Dispečer" at bounding box center [268, 390] width 464 height 71
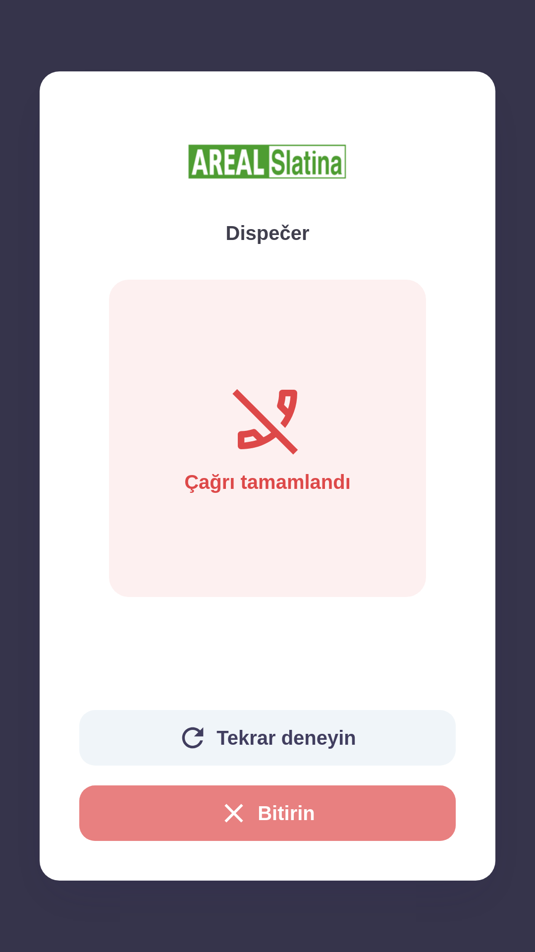
click at [402, 807] on button "Bitirin" at bounding box center [267, 813] width 377 height 56
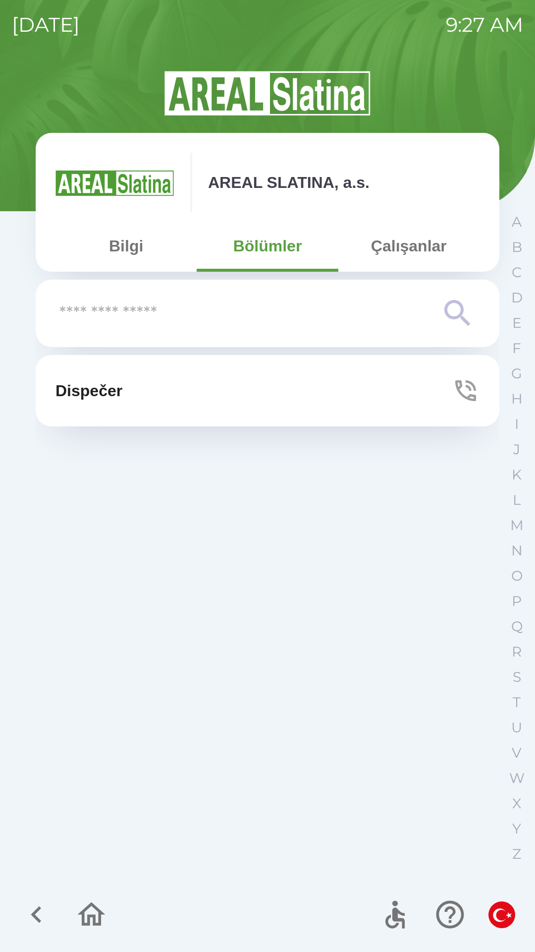
click at [90, 907] on icon "button" at bounding box center [91, 914] width 33 height 33
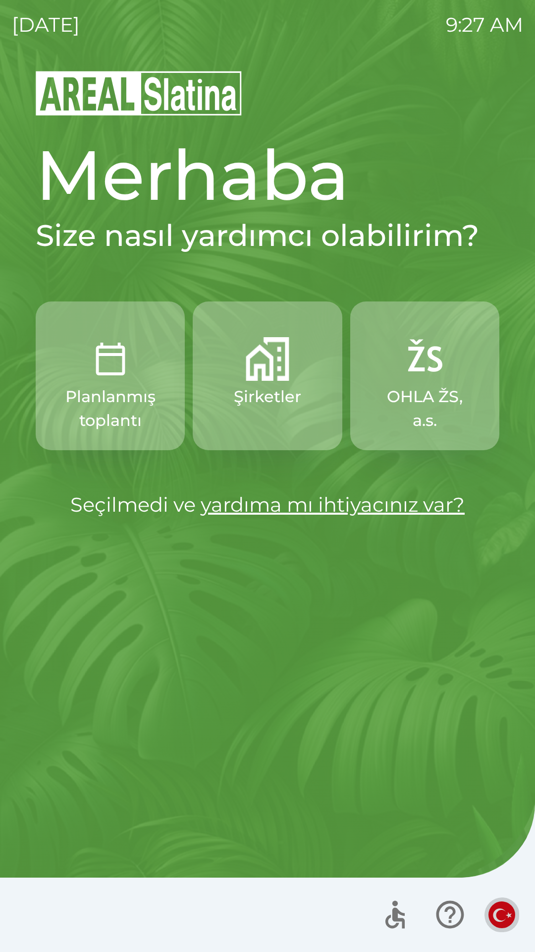
click at [493, 929] on button "button" at bounding box center [502, 914] width 35 height 35
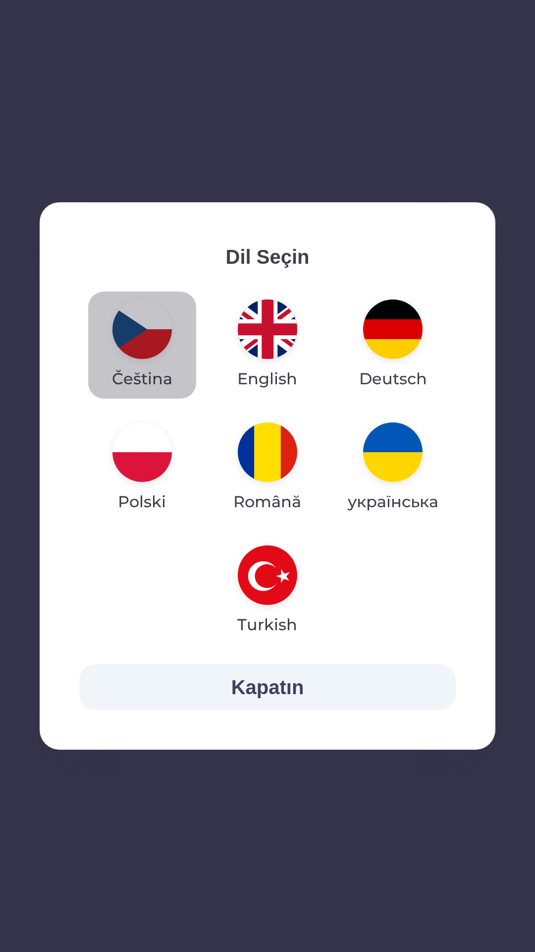
click at [140, 339] on img "button" at bounding box center [142, 328] width 59 height 59
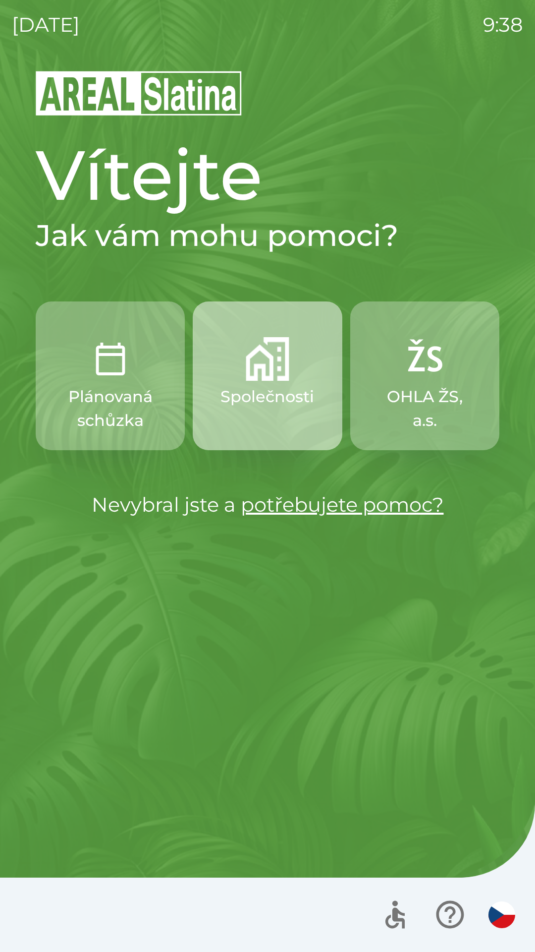
click at [264, 364] on img "button" at bounding box center [268, 359] width 44 height 44
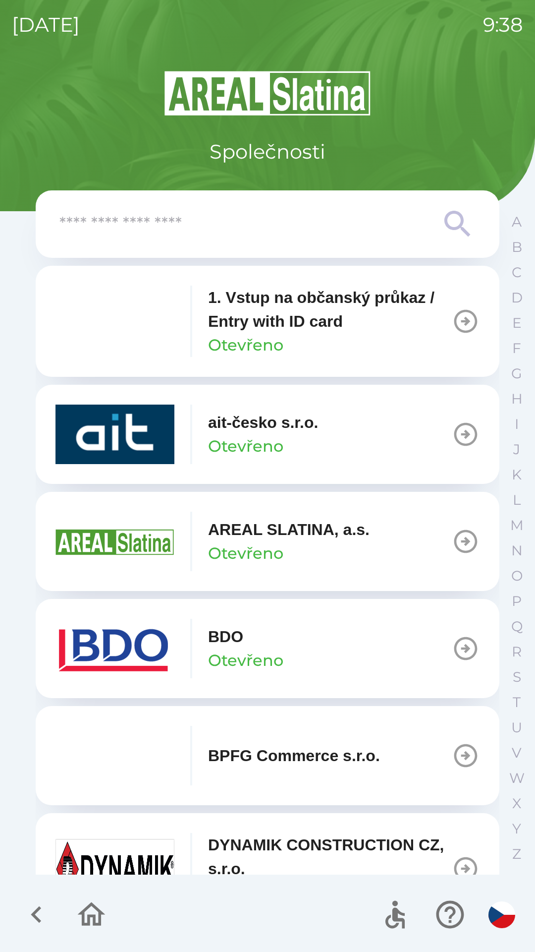
click at [324, 647] on button "BDO Otevřeno" at bounding box center [268, 648] width 464 height 99
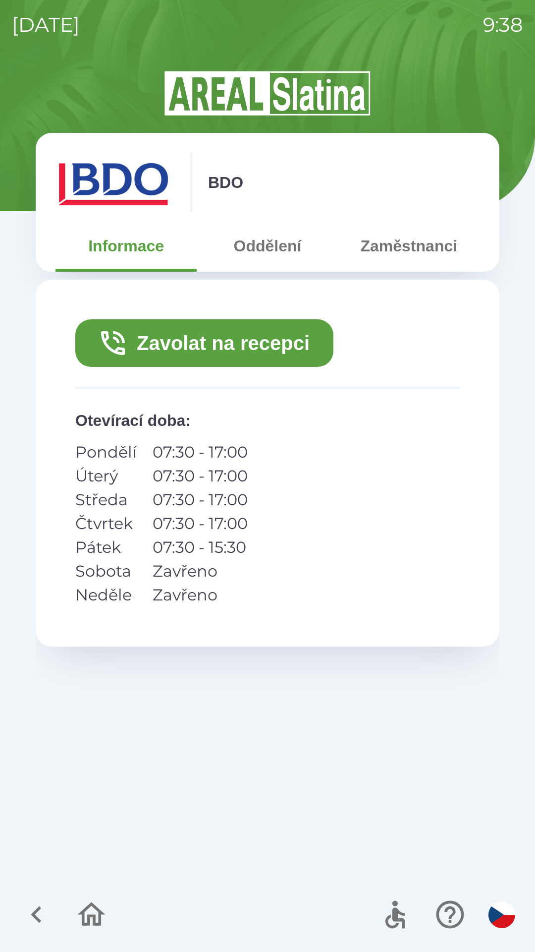
click at [228, 354] on button "Zavolat na recepci" at bounding box center [204, 343] width 258 height 48
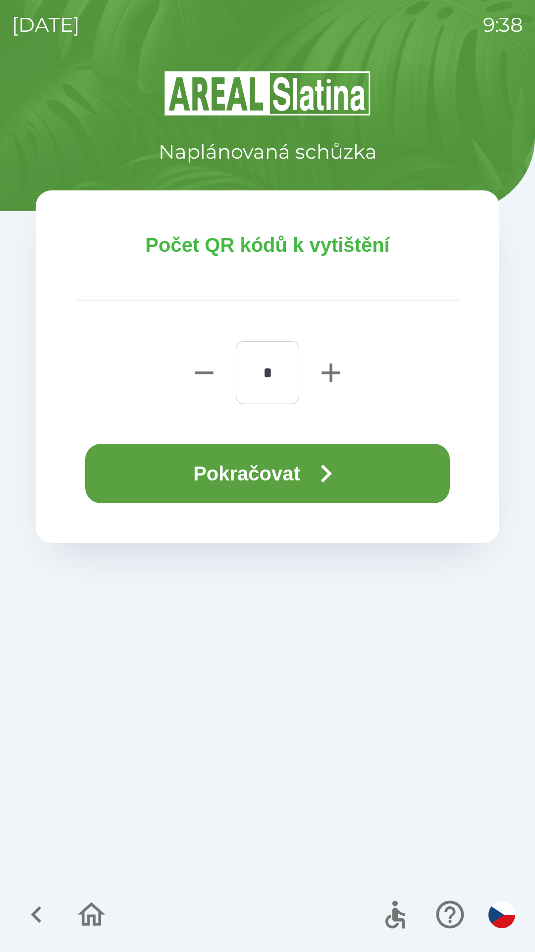
click at [299, 473] on button "Pokračovat" at bounding box center [267, 473] width 365 height 59
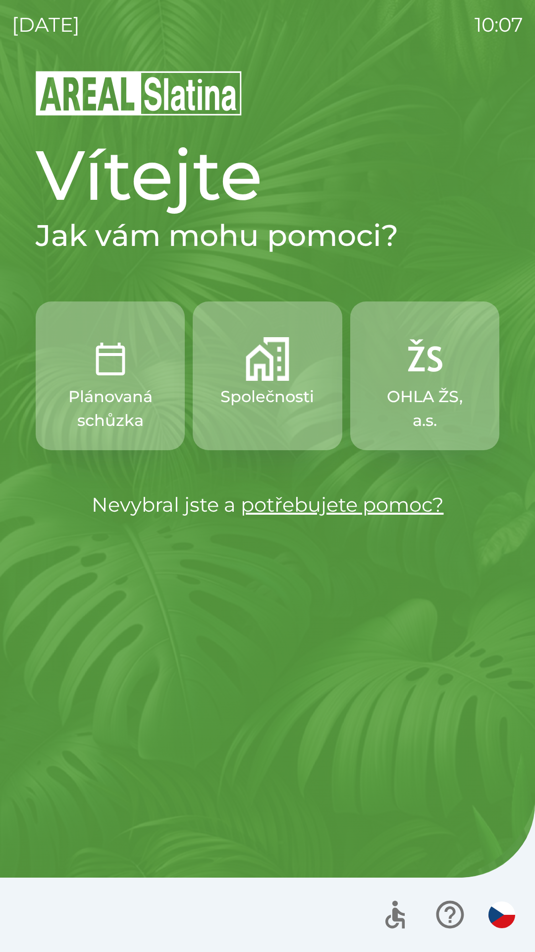
click at [113, 382] on button "Plánovaná schůzka" at bounding box center [110, 375] width 149 height 149
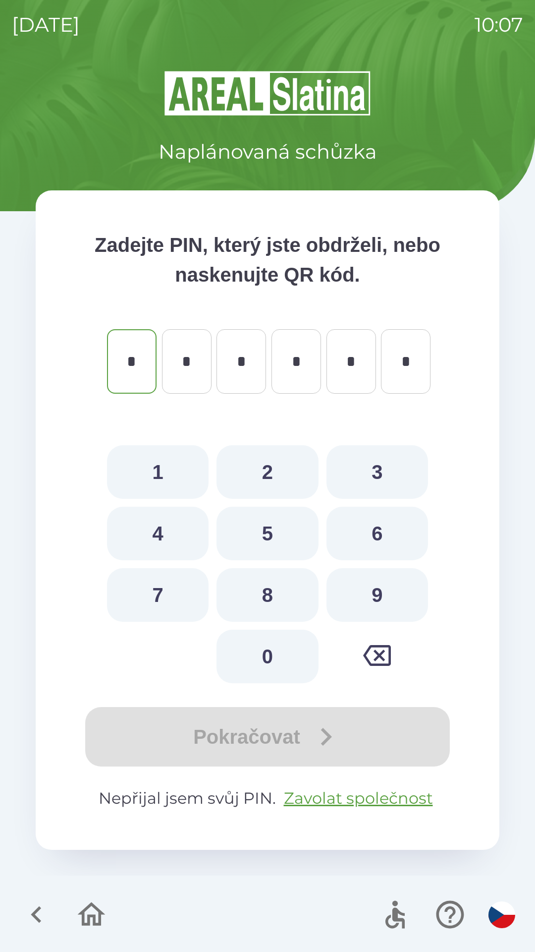
click at [27, 900] on icon "button" at bounding box center [36, 914] width 33 height 33
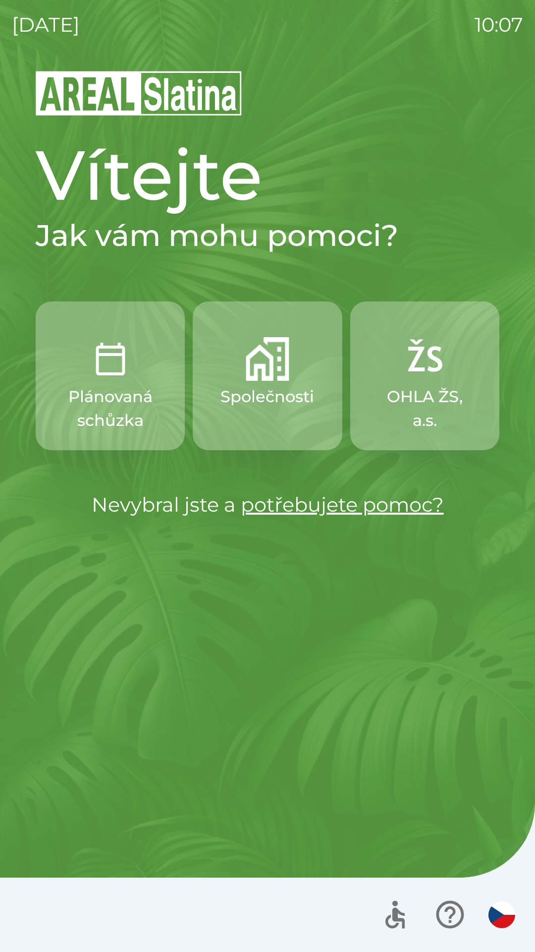
click at [442, 424] on p "OHLA ŽS, a.s." at bounding box center [425, 409] width 102 height 48
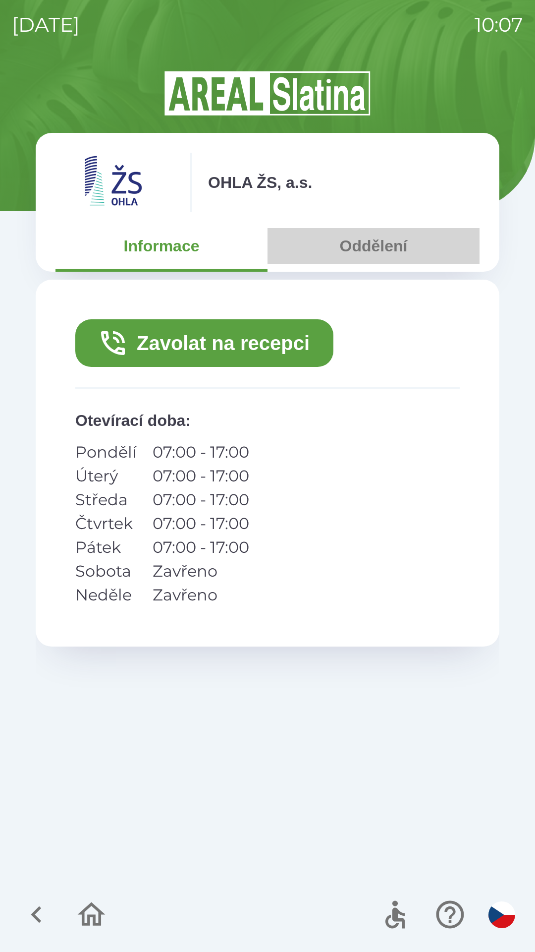
click at [360, 249] on button "Oddělení" at bounding box center [374, 246] width 212 height 36
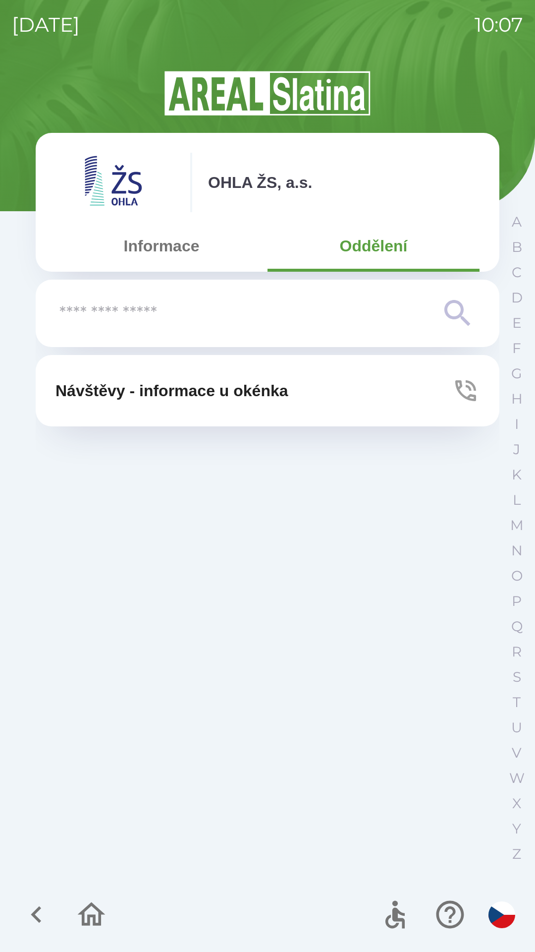
click at [39, 910] on icon "button" at bounding box center [36, 914] width 33 height 33
